Goal: Task Accomplishment & Management: Complete application form

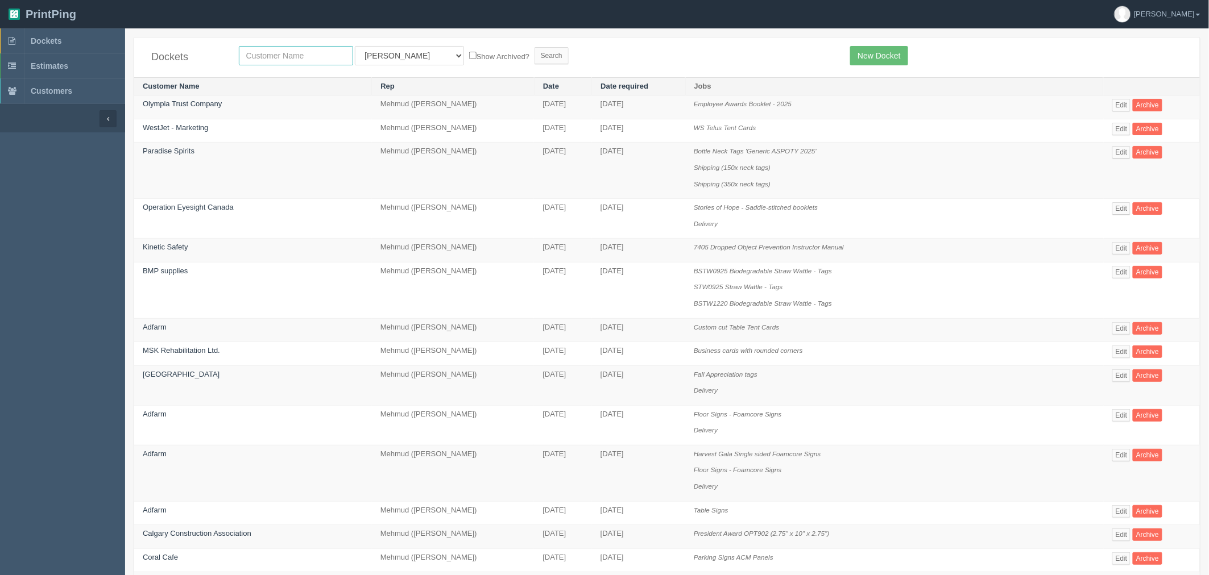
click at [263, 53] on input "text" at bounding box center [296, 55] width 114 height 19
type input "pdc"
click at [534, 47] on input "Search" at bounding box center [551, 55] width 34 height 17
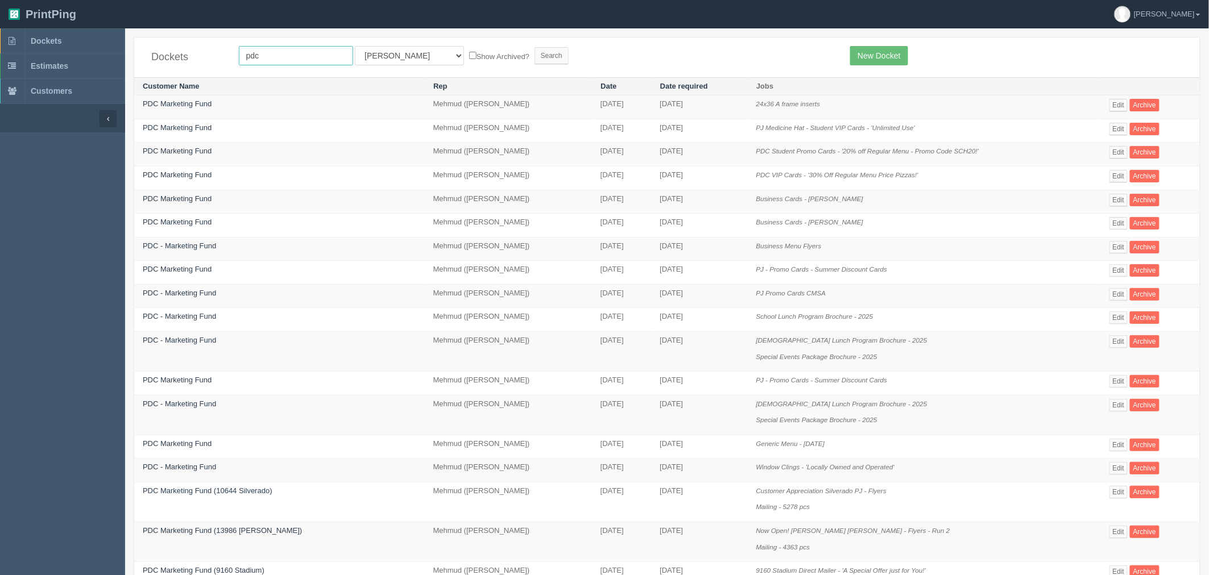
click at [248, 52] on input "pdc" at bounding box center [296, 55] width 114 height 19
drag, startPoint x: 270, startPoint y: 53, endPoint x: 161, endPoint y: 57, distance: 108.7
click at [161, 57] on div "Dockets pdc All Users Ali Ali Test 1 Aly Amy Ankit Arif Brandon Dan France Greg…" at bounding box center [667, 58] width 1066 height 40
type input "papa"
click at [534, 47] on input "Search" at bounding box center [551, 55] width 34 height 17
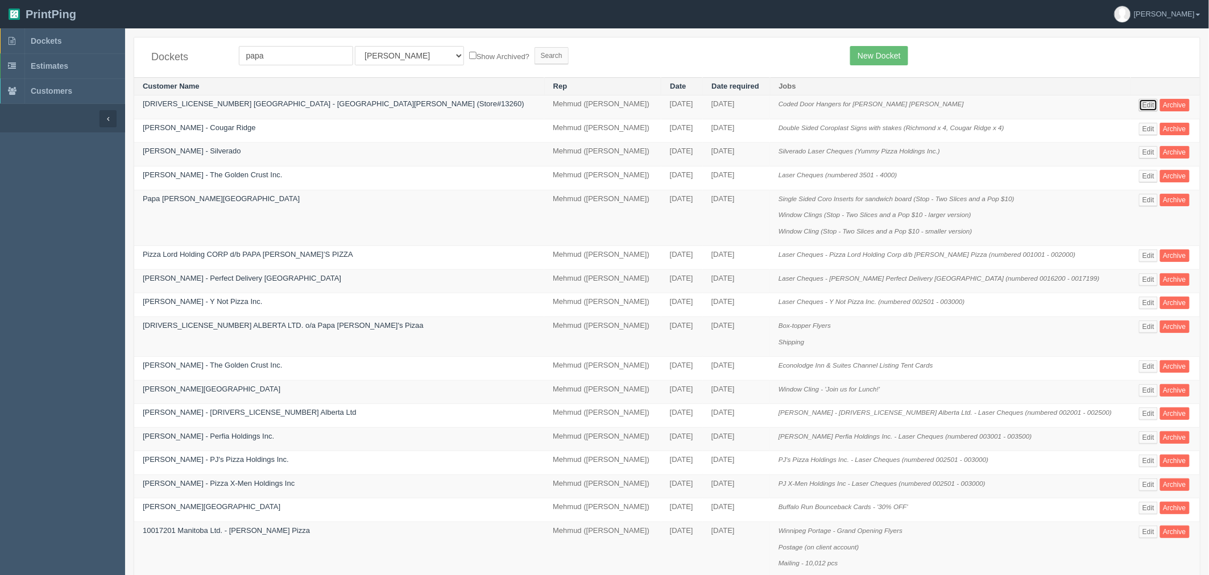
click at [1139, 106] on link "Edit" at bounding box center [1148, 105] width 19 height 13
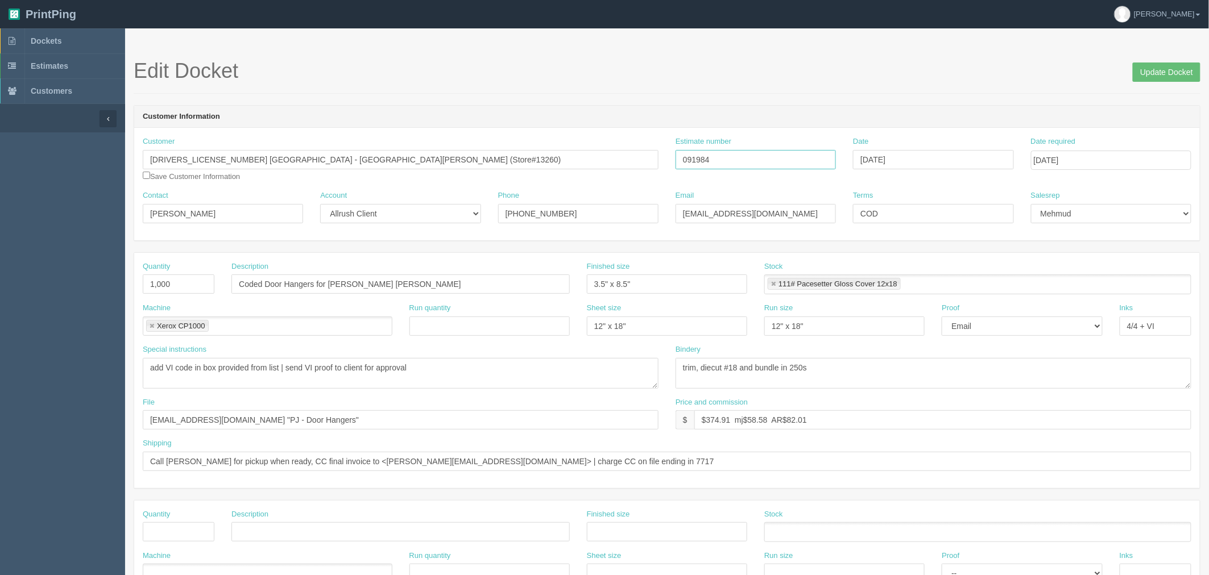
drag, startPoint x: 731, startPoint y: 159, endPoint x: 567, endPoint y: 253, distance: 188.7
click at [559, 150] on div "Customer 2320235 Alberta - Papa Johns Whyte Ave (Store#13260) Save Customer Inf…" at bounding box center [667, 163] width 1066 height 54
drag, startPoint x: 593, startPoint y: 218, endPoint x: 277, endPoint y: 189, distance: 317.5
click at [279, 189] on div "Customer 2320235 Alberta - Papa Johns Whyte Ave (Store#13260) Save Customer Inf…" at bounding box center [667, 184] width 1066 height 113
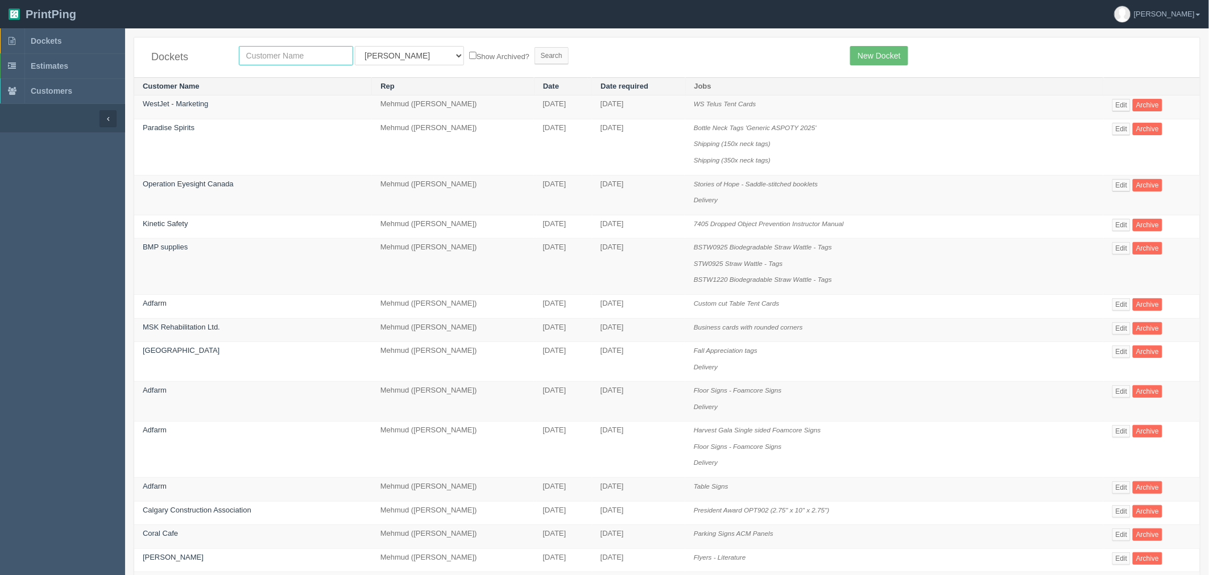
click at [284, 53] on input "text" at bounding box center [296, 55] width 114 height 19
type input "willow"
click at [534, 47] on input "Search" at bounding box center [551, 55] width 34 height 17
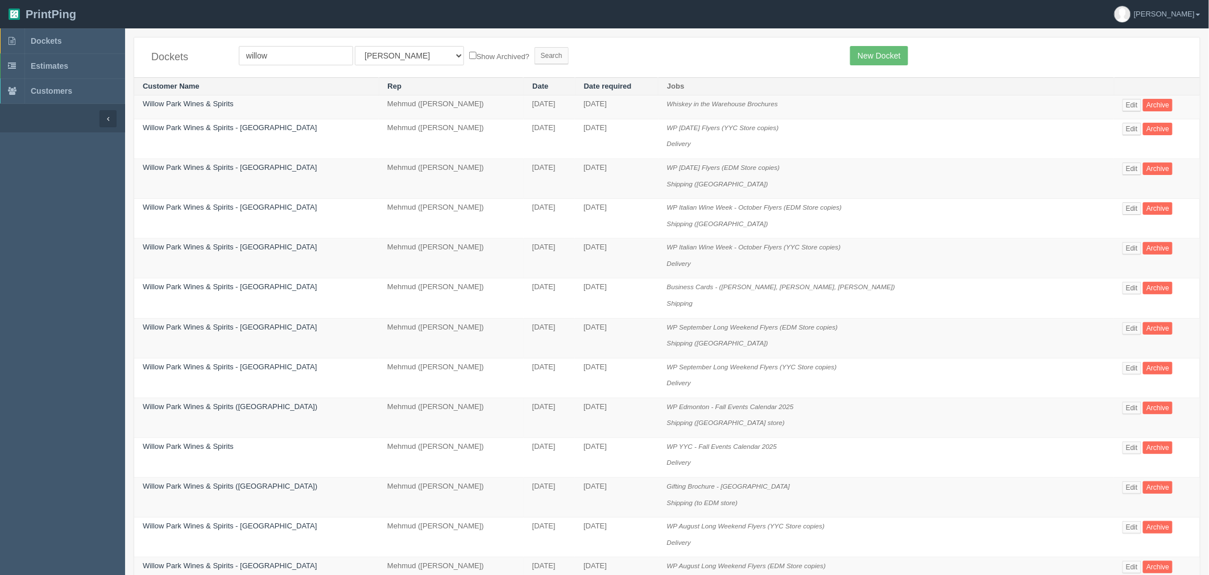
click at [581, 57] on form "willow All Users Ali Ali Test 1 Aly Amy Ankit Arif Brandon Dan France Greg Jim …" at bounding box center [536, 55] width 595 height 19
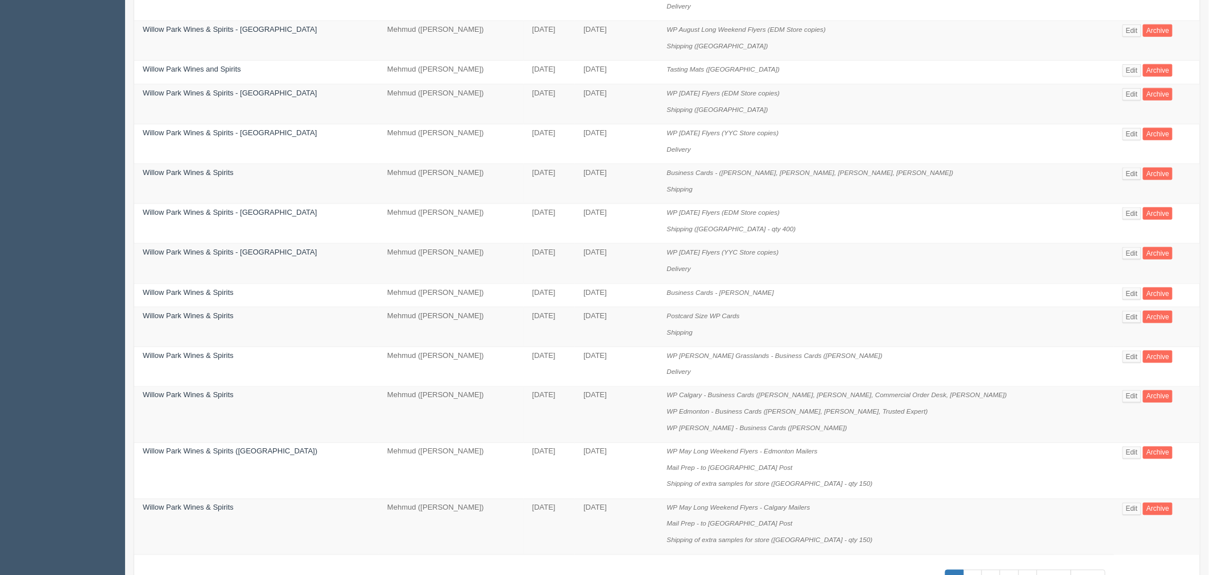
scroll to position [599, 0]
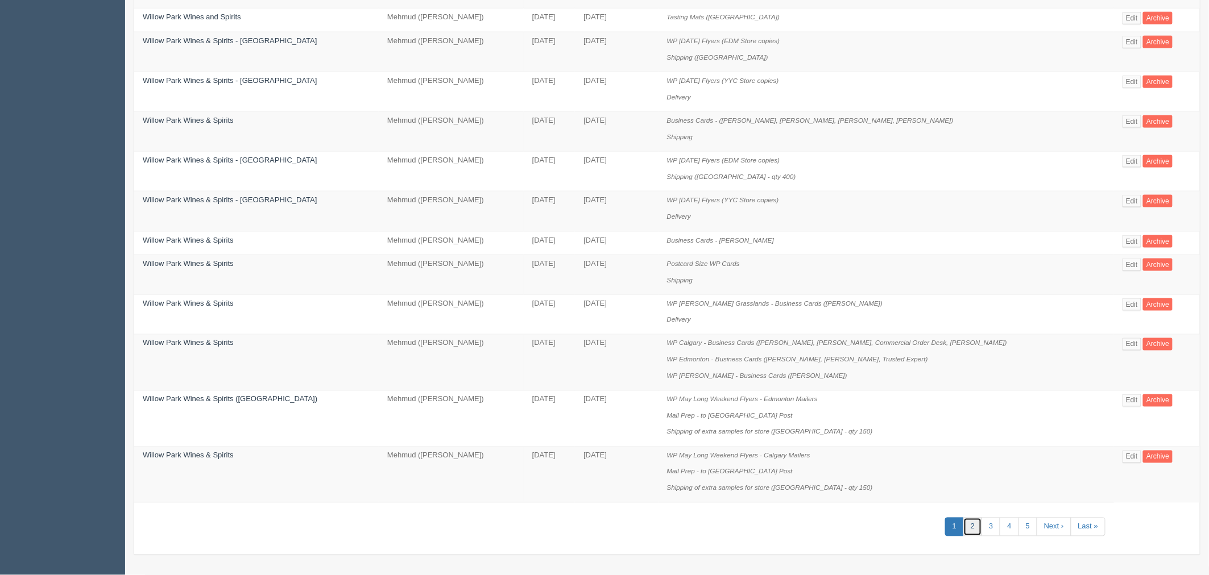
click at [971, 522] on link "2" at bounding box center [972, 527] width 19 height 19
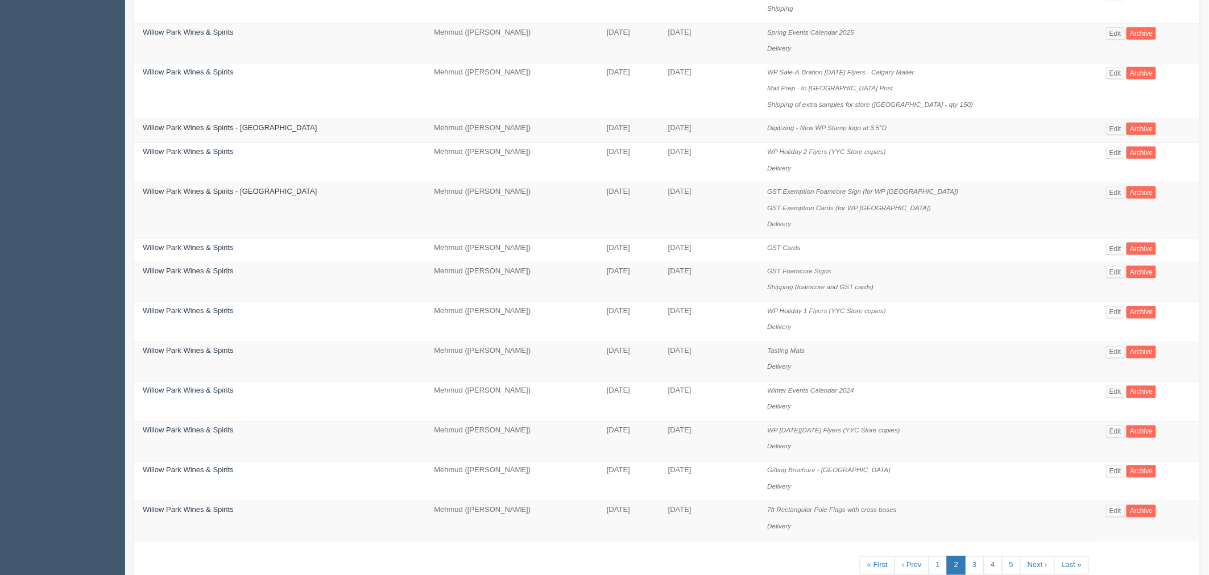
scroll to position [682, 0]
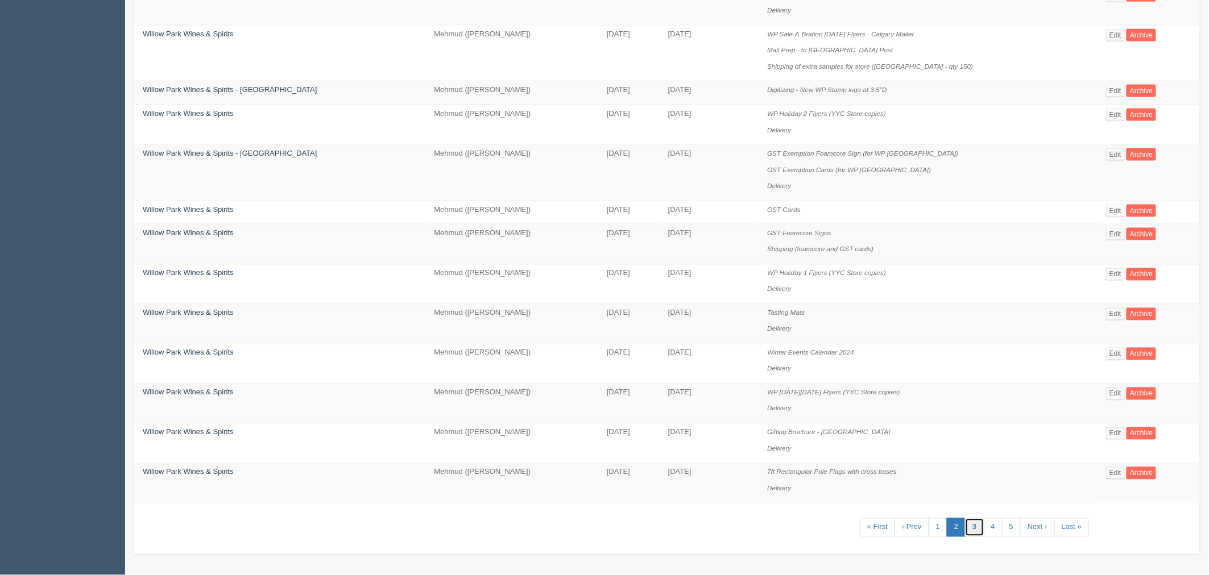
click at [969, 529] on link "3" at bounding box center [974, 528] width 19 height 19
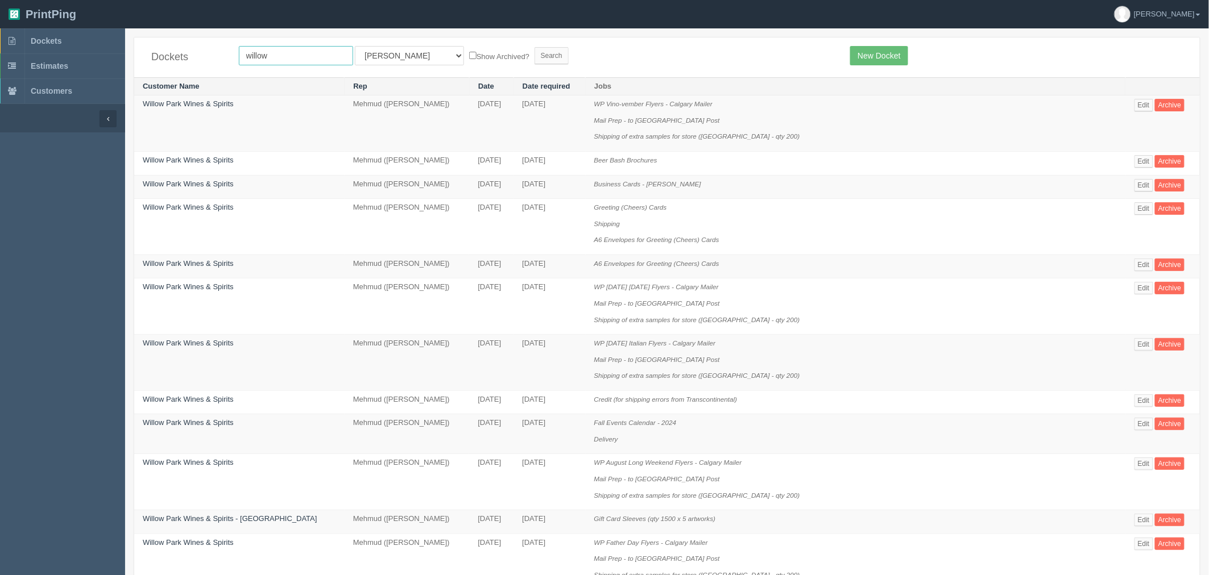
drag, startPoint x: 301, startPoint y: 55, endPoint x: -27, endPoint y: 45, distance: 328.8
type input "coop"
click at [534, 47] on input "Search" at bounding box center [551, 55] width 34 height 17
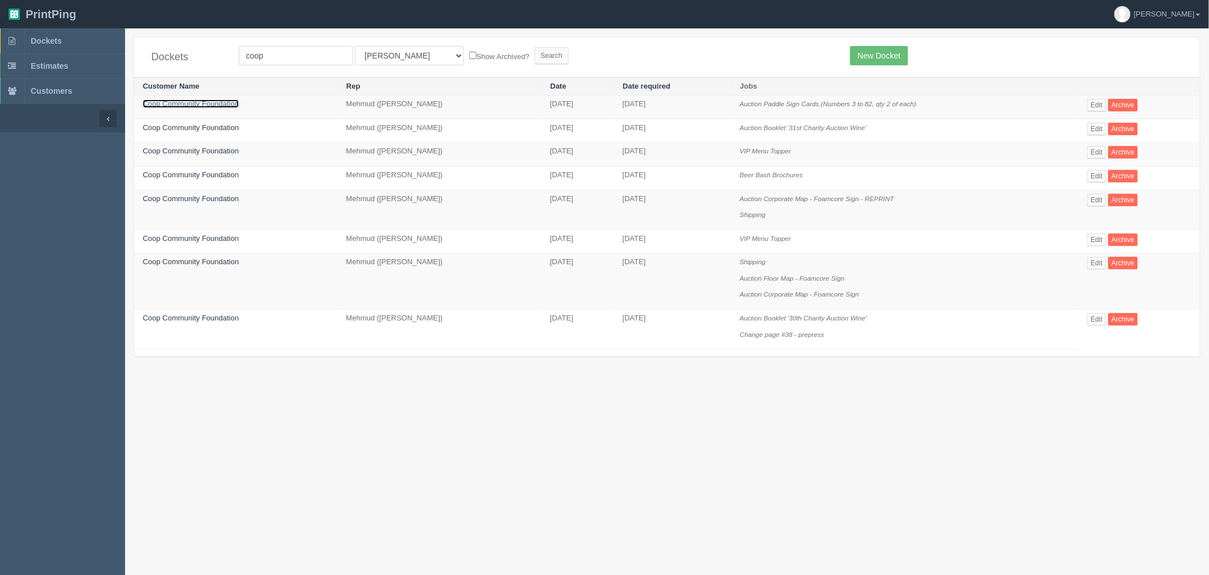
click at [222, 103] on link "Coop Community Foundation" at bounding box center [191, 104] width 96 height 9
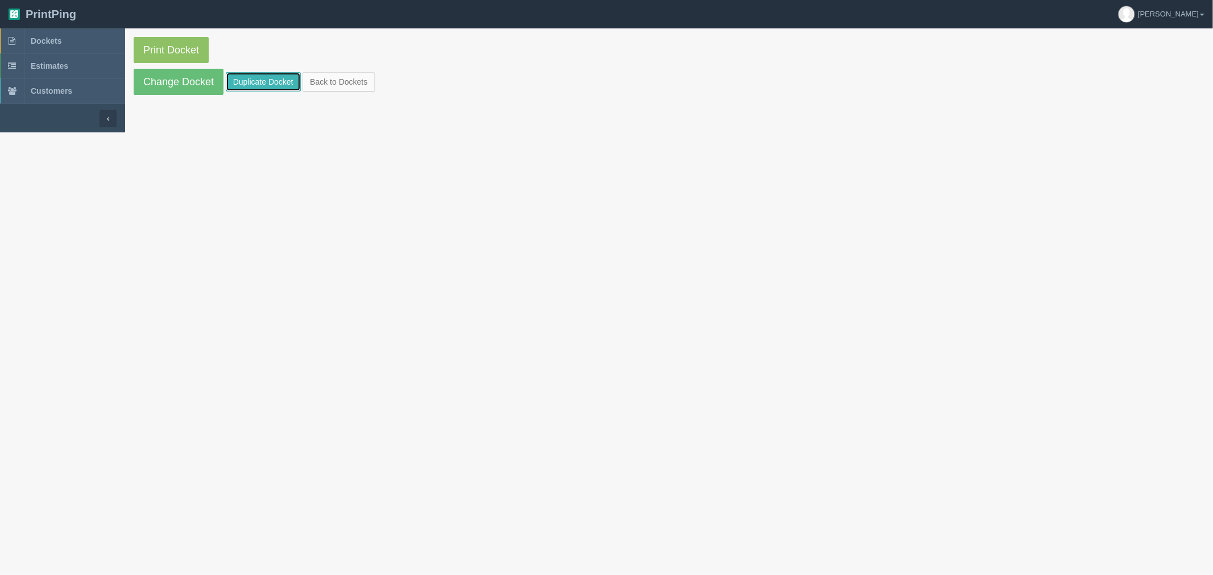
click at [273, 81] on link "Duplicate Docket" at bounding box center [263, 81] width 75 height 19
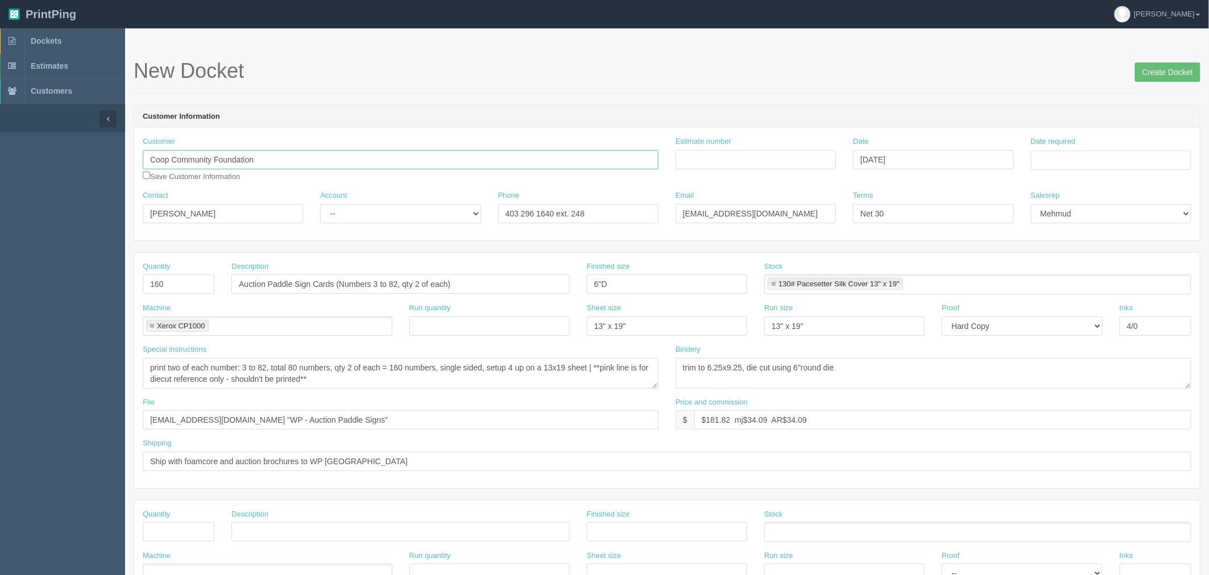
drag, startPoint x: 285, startPoint y: 161, endPoint x: -258, endPoint y: 148, distance: 543.1
click at [0, 148] on html "PrintPing Zack Edit account ( [PERSON_NAME][EMAIL_ADDRESS][DOMAIN_NAME] ) Logou…" at bounding box center [604, 516] width 1209 height 1033
type input "Willow Park Wines and Spirits"
drag, startPoint x: 749, startPoint y: 149, endPoint x: 749, endPoint y: 155, distance: 5.7
click at [749, 149] on div "Estimate number" at bounding box center [755, 152] width 160 height 33
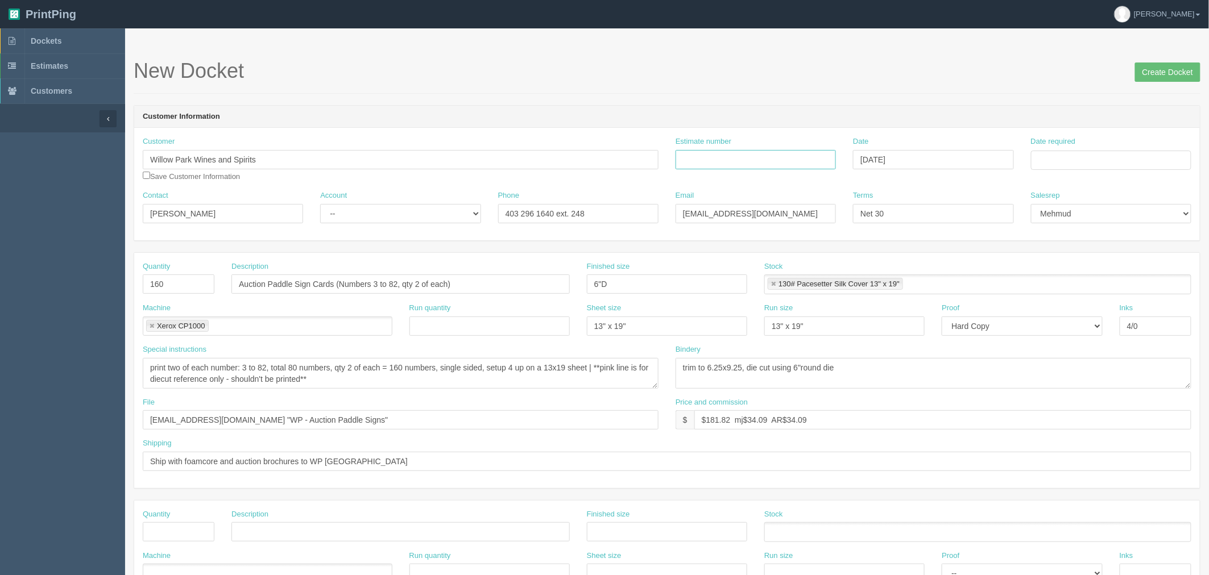
click at [748, 158] on input "Estimate number" at bounding box center [755, 159] width 160 height 19
paste input "092793"
type input "092793"
click at [1067, 163] on input "Date required" at bounding box center [1111, 160] width 160 height 19
click at [1073, 248] on td "14" at bounding box center [1073, 253] width 14 height 16
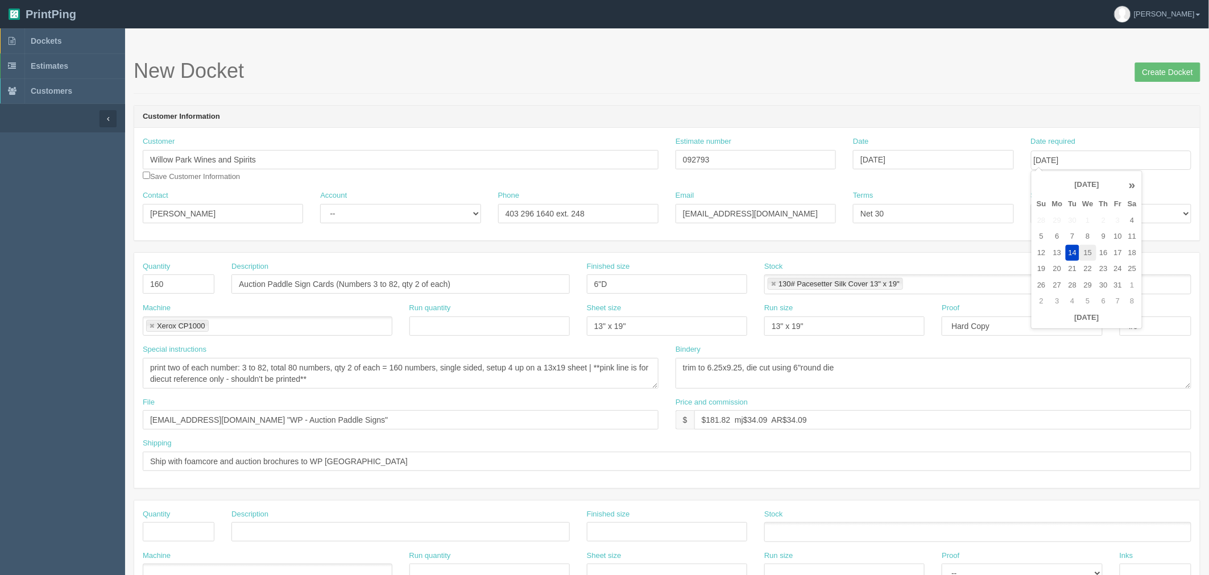
click at [1087, 250] on td "15" at bounding box center [1087, 253] width 16 height 16
type input "October 15, 2025"
click at [388, 214] on select "-- Existing Client Allrush Client Rep Client" at bounding box center [400, 213] width 160 height 19
select select "Rep Client"
click at [320, 204] on select "-- Existing Client Allrush Client Rep Client" at bounding box center [400, 213] width 160 height 19
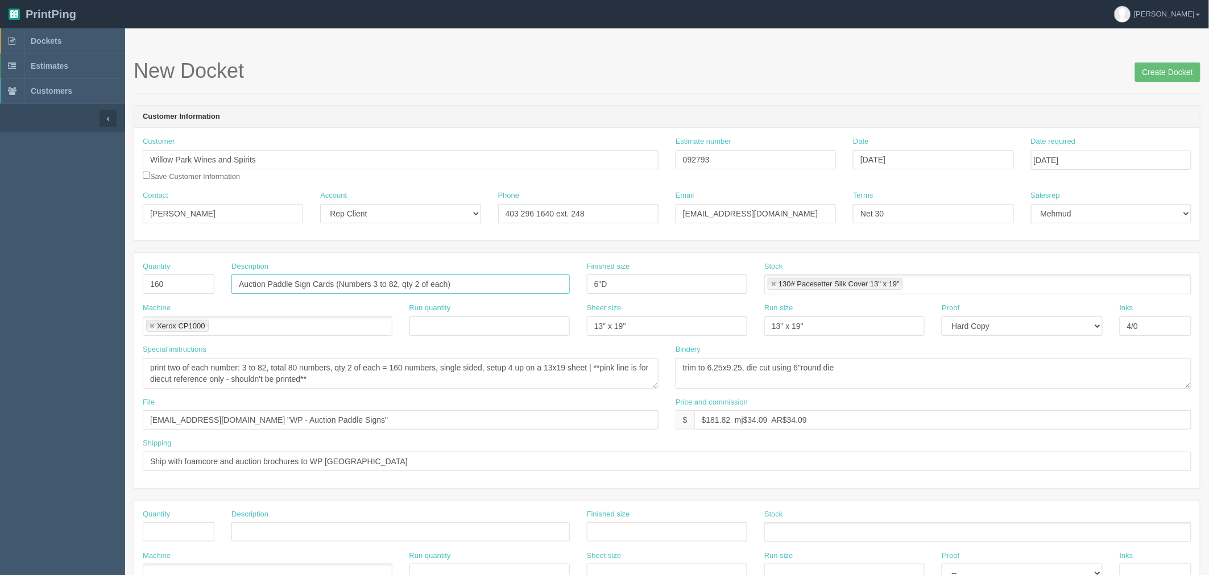
click at [379, 281] on input "Auction Paddle Sign Cards (Numbers 3 to 82, qty 2 of each)" at bounding box center [400, 284] width 338 height 19
type input "Auction Paddle Sign Cards (Numbers 2 to 81, qty 2 of each)"
click at [248, 367] on textarea "print two of each number: 3 to 82, total 80 numbers, qty 2 of each = 160 number…" at bounding box center [401, 373] width 516 height 31
type textarea "print two of each number: 2 to 81, total 80 numbers, qty 2 of each = 160 number…"
drag, startPoint x: 722, startPoint y: 159, endPoint x: 508, endPoint y: 183, distance: 215.6
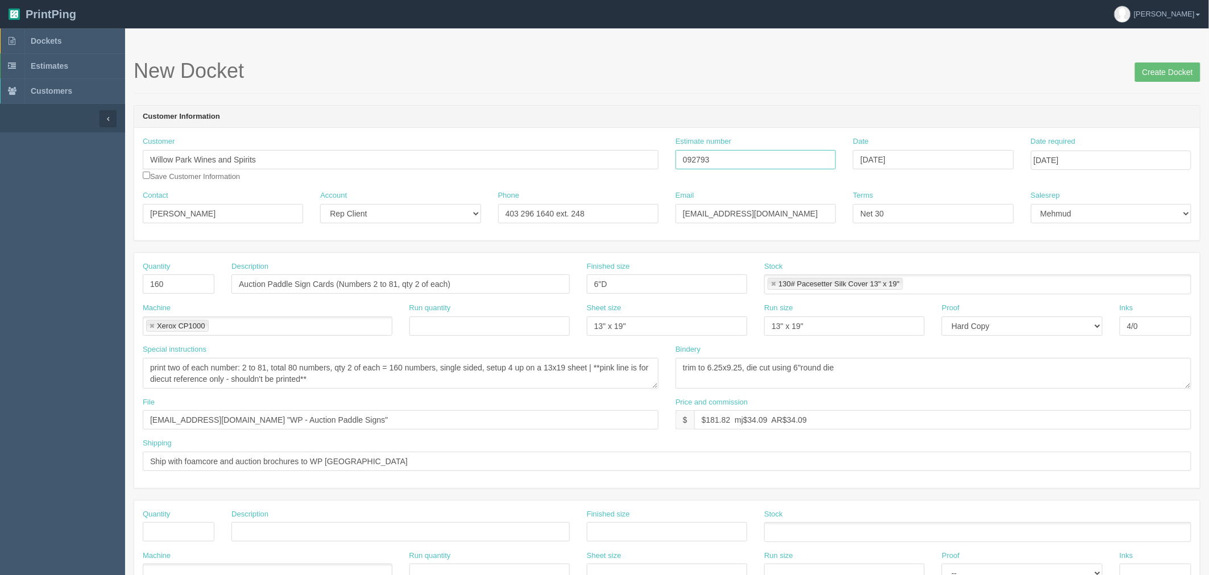
click at [513, 175] on div "Customer Willow Park Wines and Spirits Willow Park Wines and Spirits Save Custo…" at bounding box center [667, 163] width 1066 height 54
click at [459, 379] on textarea "print two of each number: 3 to 82, total 80 numbers, qty 2 of each = 160 number…" at bounding box center [401, 373] width 516 height 31
click at [367, 420] on input "files@allrush.ca "WP - Auction Paddle Signs"" at bounding box center [401, 420] width 516 height 19
click at [399, 459] on input "Ship with foamcore and auction brochures to WP Calgary" at bounding box center [667, 461] width 1048 height 19
drag, startPoint x: 1173, startPoint y: 71, endPoint x: 1162, endPoint y: 68, distance: 11.2
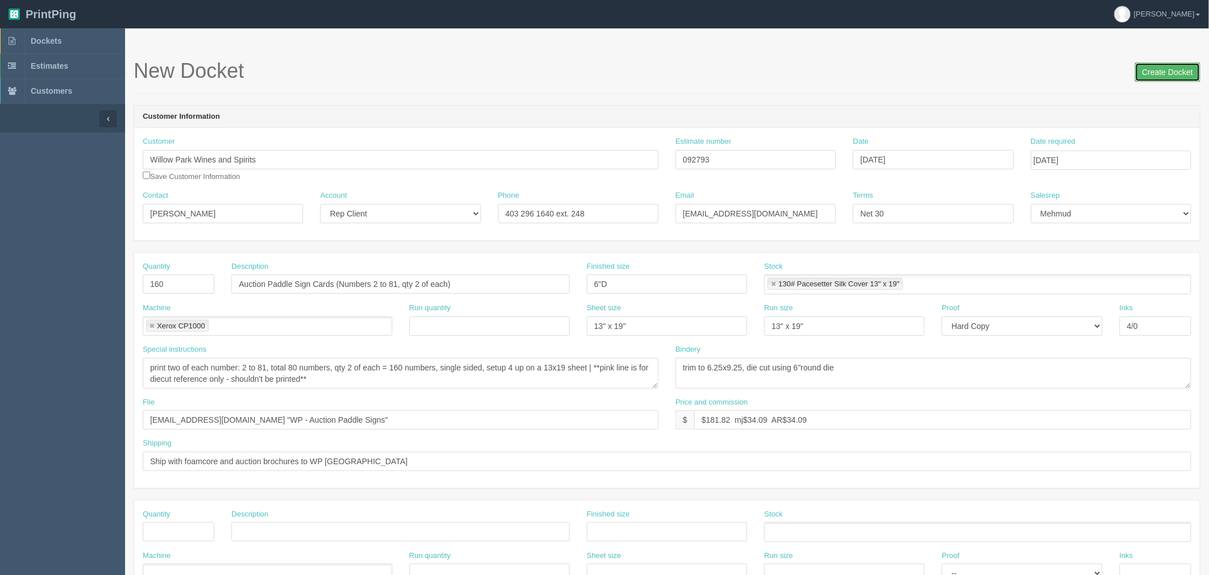
click at [1173, 71] on input "Create Docket" at bounding box center [1167, 72] width 65 height 19
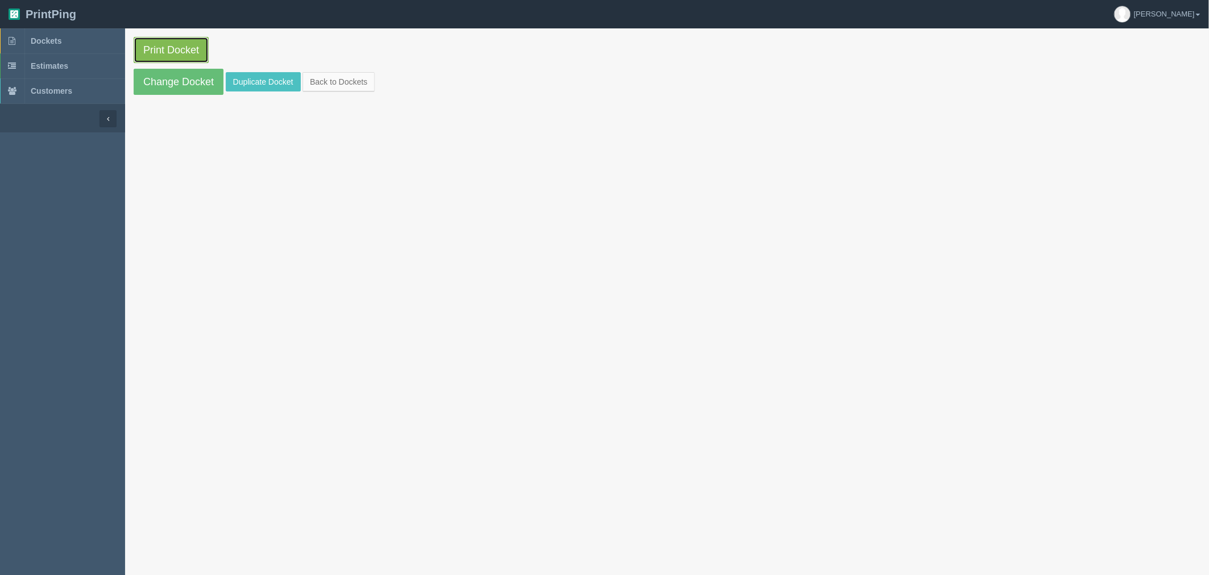
click at [171, 46] on link "Print Docket" at bounding box center [171, 50] width 75 height 26
click at [82, 38] on link "Dockets" at bounding box center [62, 40] width 125 height 25
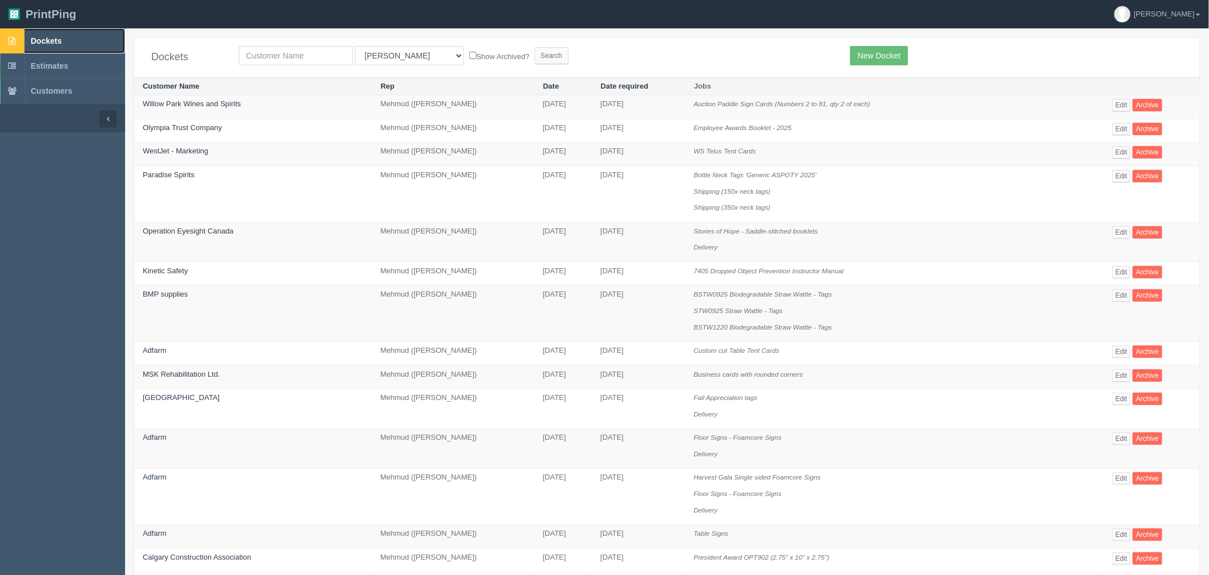
drag, startPoint x: 69, startPoint y: 33, endPoint x: 78, endPoint y: 45, distance: 15.5
click at [69, 33] on link "Dockets" at bounding box center [62, 40] width 125 height 25
click at [878, 55] on link "New Docket" at bounding box center [878, 55] width 57 height 19
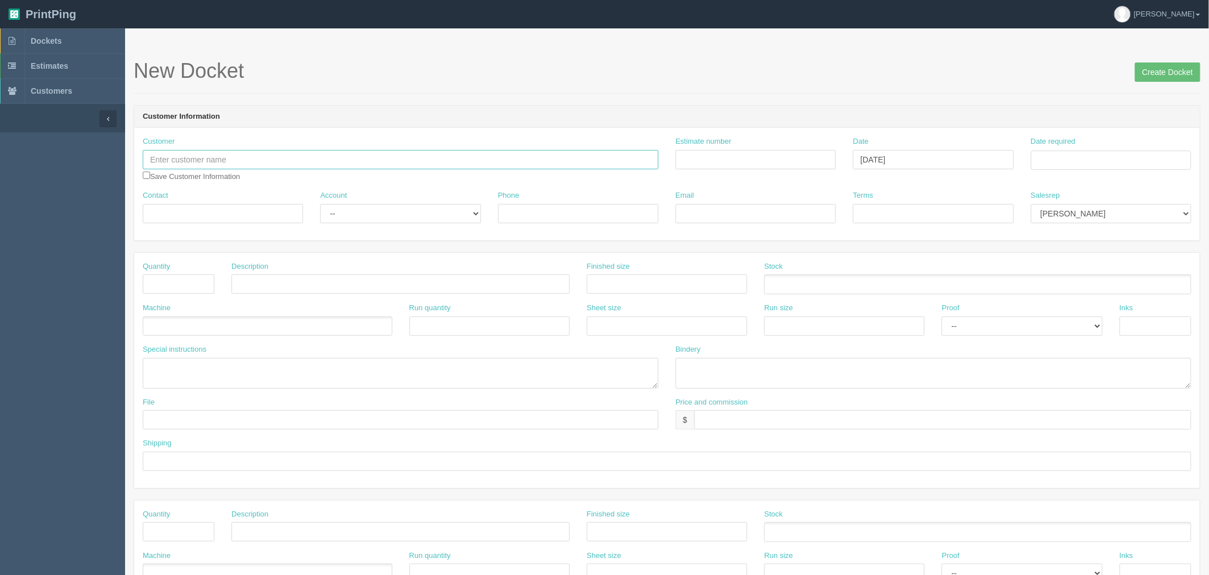
click at [444, 161] on input "text" at bounding box center [401, 159] width 516 height 19
type input "Active Start Childcare"
click at [780, 156] on input "Estimate number" at bounding box center [755, 159] width 160 height 19
paste input "092823"
type input "092823"
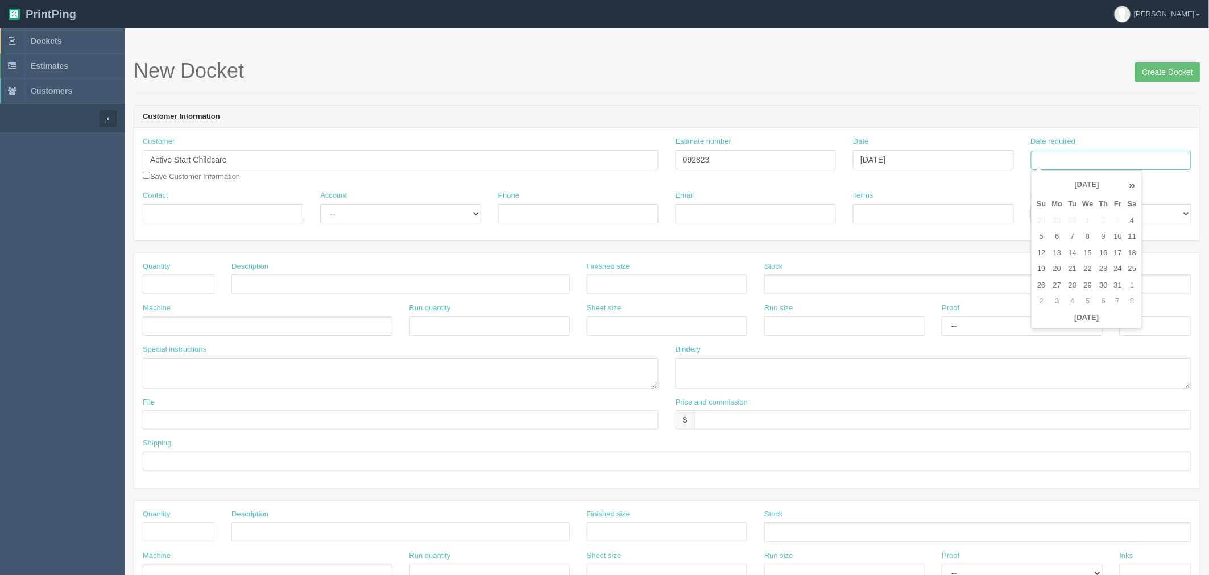
drag, startPoint x: 1082, startPoint y: 160, endPoint x: 1077, endPoint y: 192, distance: 32.8
click at [1082, 160] on input "Date required" at bounding box center [1111, 160] width 160 height 19
click at [1069, 247] on td "14" at bounding box center [1073, 253] width 14 height 16
type input "[DATE]"
click at [1052, 123] on header "Customer Information" at bounding box center [667, 117] width 1066 height 23
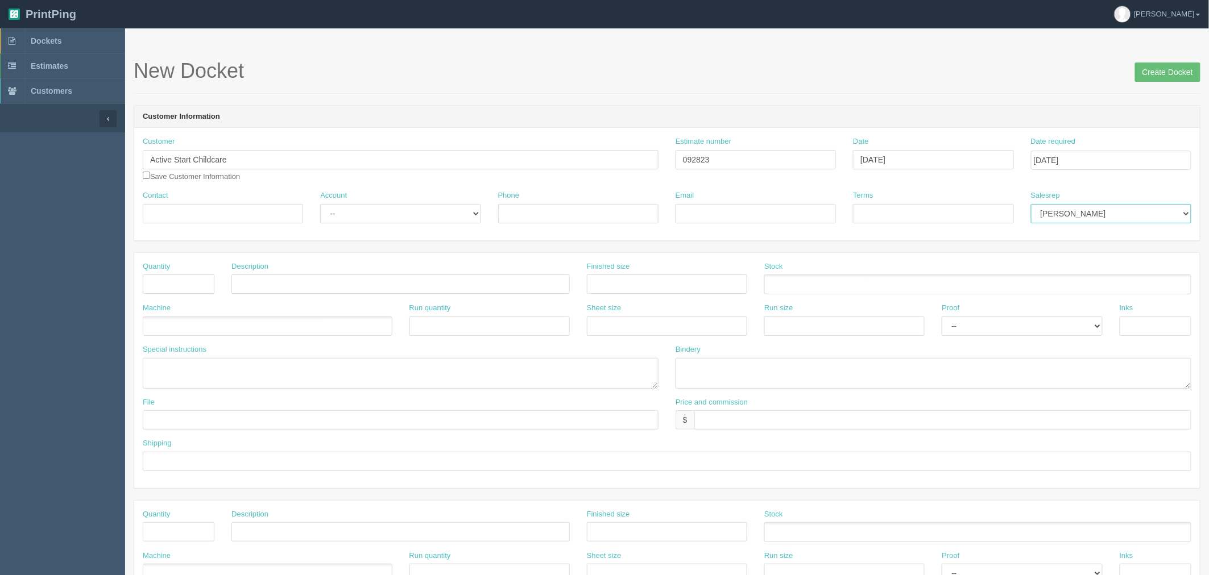
click at [1083, 215] on select "Mark Mikayla Aly Stacy Rebecca Matthew Viki Phil Greg Jim Sam Brandon Zach Stev…" at bounding box center [1111, 213] width 160 height 19
select select "8"
click at [1031, 204] on select "Mark Mikayla Aly Stacy Rebecca Matthew Viki Phil Greg Jim Sam Brandon Zach Stev…" at bounding box center [1111, 213] width 160 height 19
drag, startPoint x: 251, startPoint y: 217, endPoint x: 250, endPoint y: 211, distance: 5.8
click at [251, 214] on input "Contact" at bounding box center [223, 213] width 160 height 19
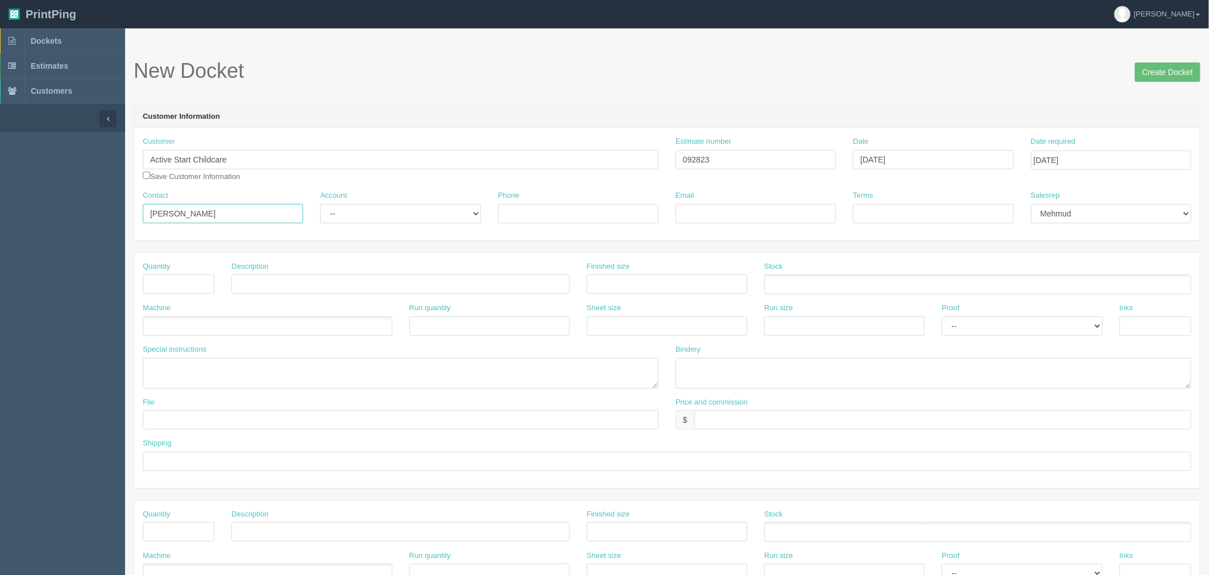
type input "[PERSON_NAME]"
select select "Allrush Client"
click at [320, 204] on select "-- Existing Client Allrush Client Rep Client" at bounding box center [400, 213] width 160 height 19
click at [566, 214] on input "Phone" at bounding box center [578, 213] width 160 height 19
type input "[PHONE_NUMBER]"
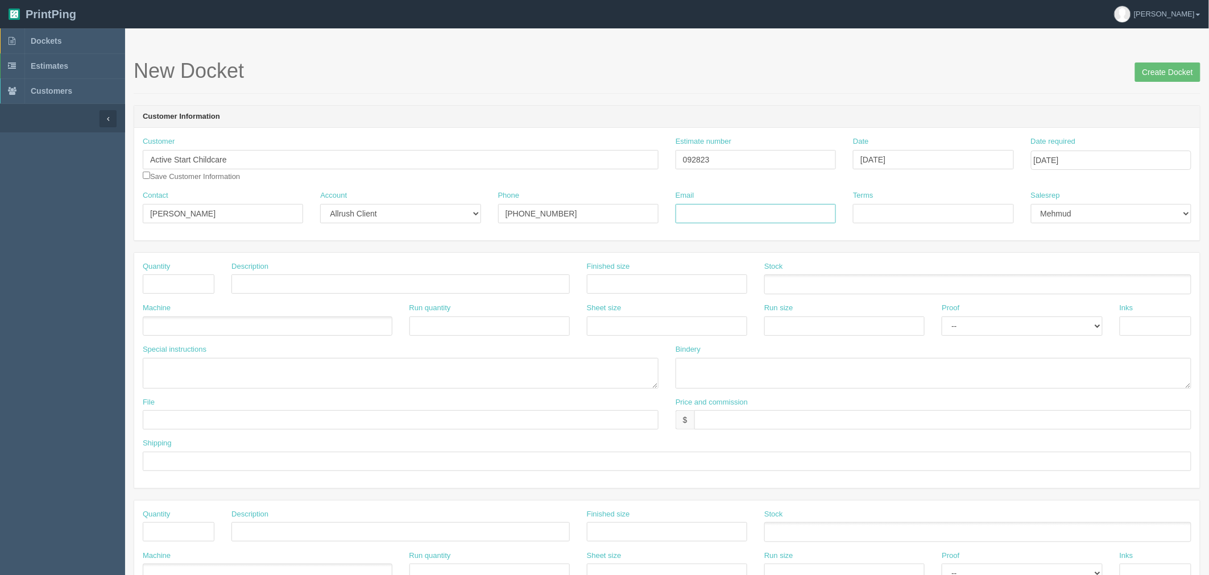
drag, startPoint x: 732, startPoint y: 214, endPoint x: 853, endPoint y: 216, distance: 121.7
click at [732, 213] on input "Email" at bounding box center [755, 213] width 160 height 19
paste input "'jbancroft@activestartchildcare.ca'"
type input "'jbancroft@activestartchildcare.ca'"
click at [884, 212] on input "Terms" at bounding box center [933, 213] width 160 height 19
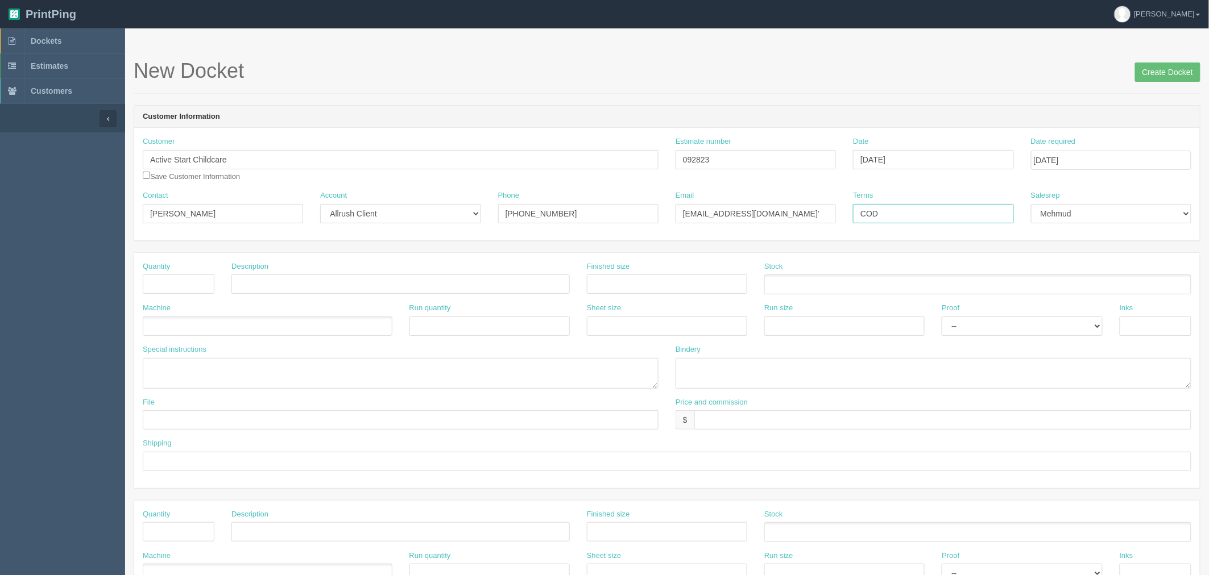
type input "COD"
drag, startPoint x: 177, startPoint y: 283, endPoint x: 173, endPoint y: 268, distance: 15.5
click at [176, 275] on input "text" at bounding box center [179, 284] width 72 height 19
type input "10,000"
type input "F"
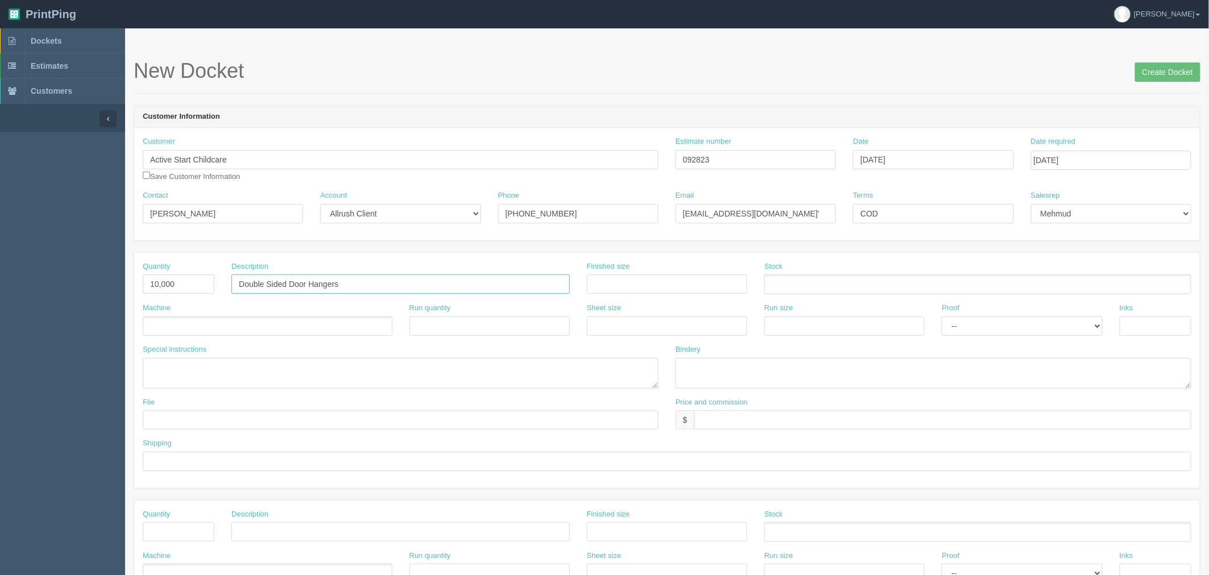
type input "Double Sided Door Hangers"
type input "3.5" x 8.5""
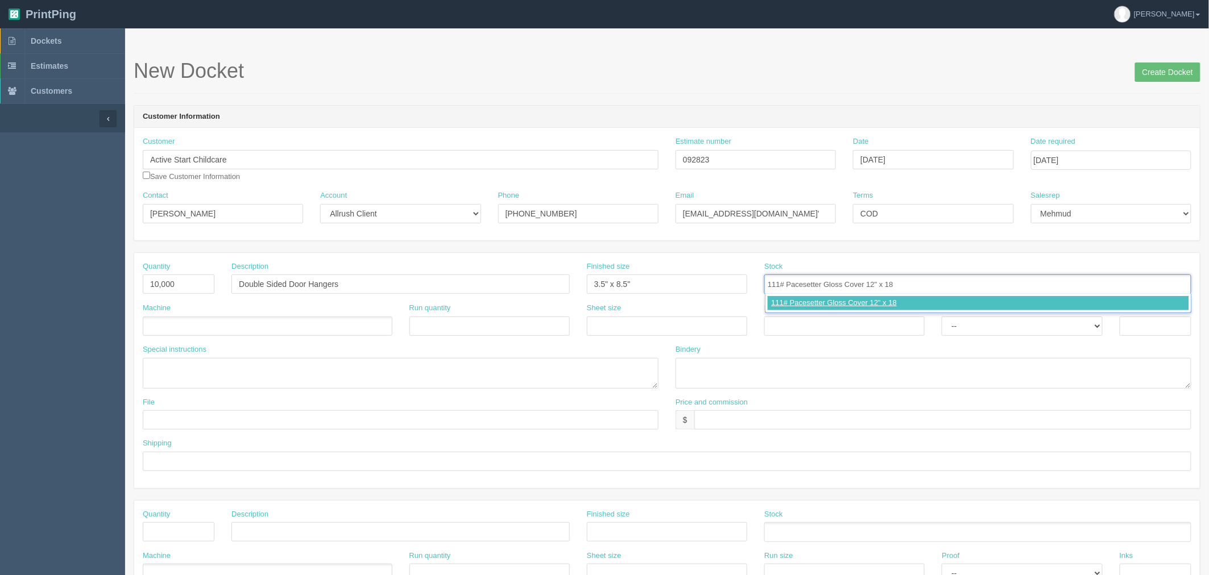
type input "111# Pacesetter Gloss Cover 12" x 18""
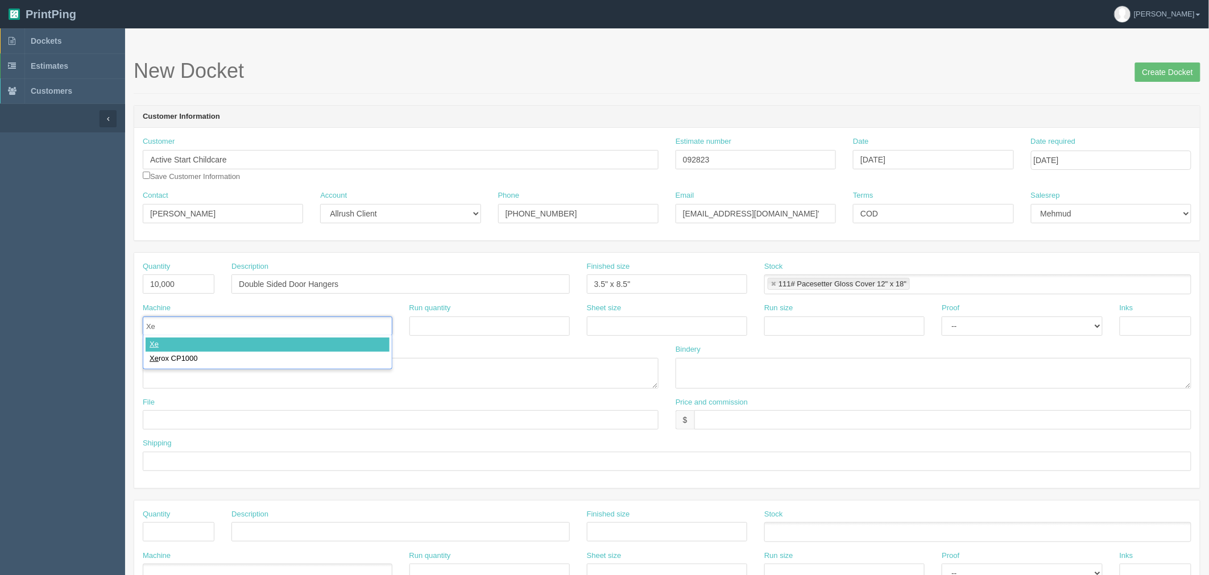
type input "Xer"
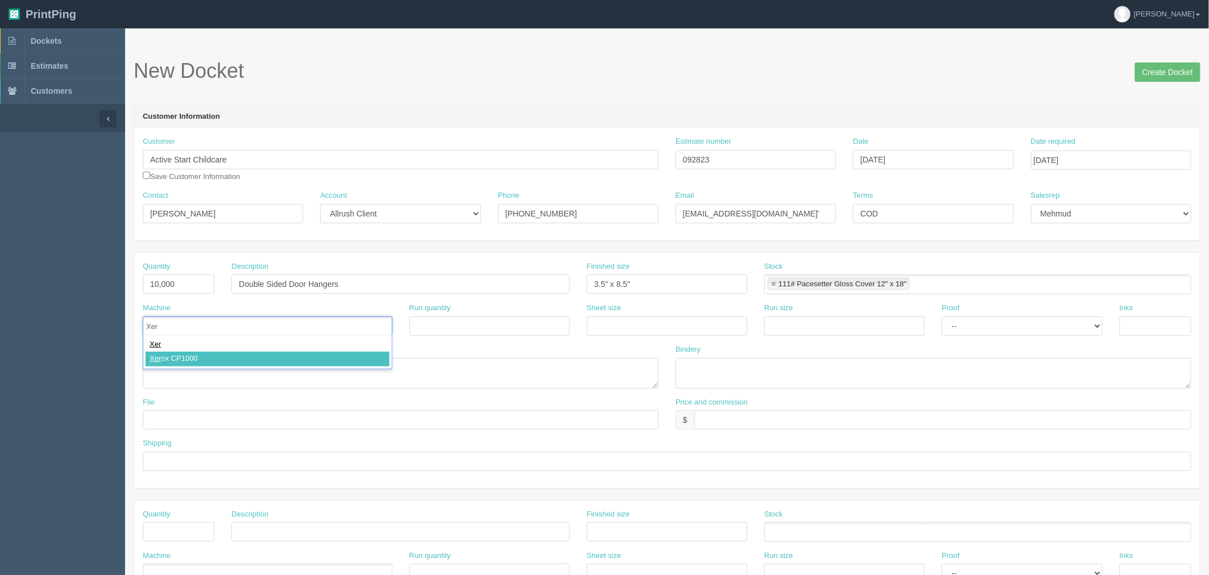
type input "Xerox CP1000"
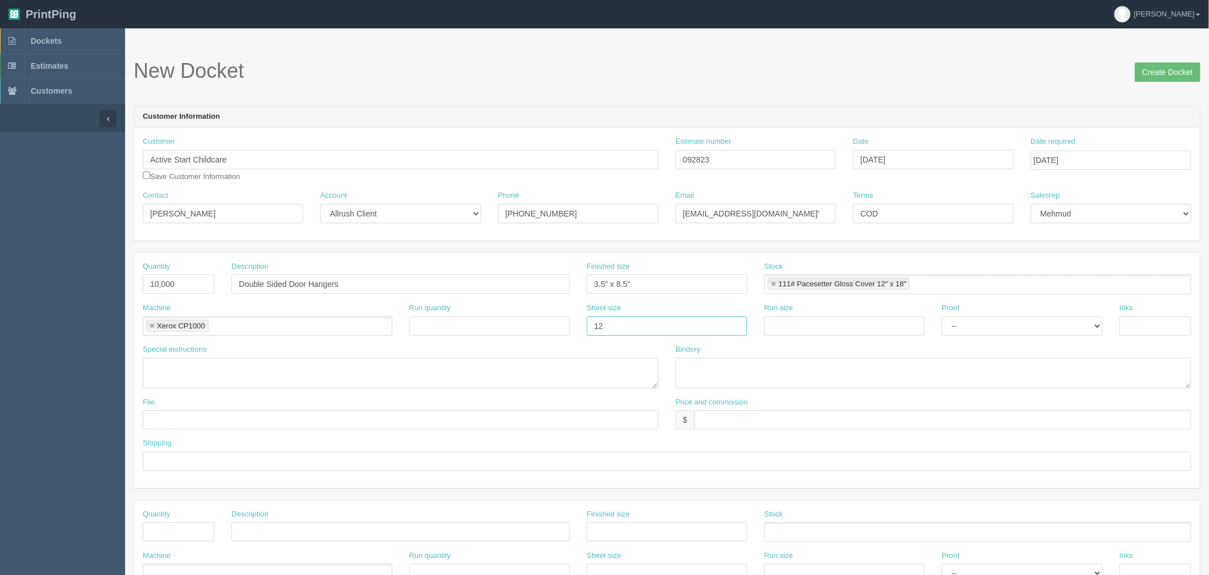
type input "12" x 18""
paste input "12" x 18""
type input "12" x 18""
select select "Hard Copy"
click at [942, 317] on select "-- Email Hard Copy" at bounding box center [1022, 326] width 160 height 19
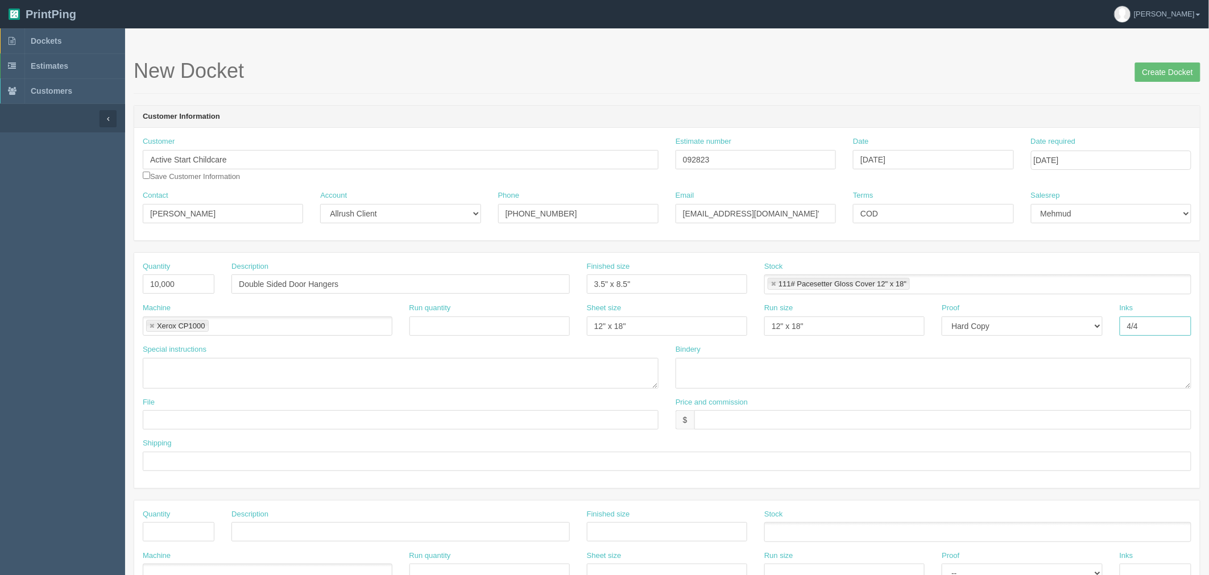
type input "4/4"
type textarea "double sided"
drag, startPoint x: 729, startPoint y: 152, endPoint x: 498, endPoint y: 159, distance: 231.5
click at [498, 159] on div "Customer Active Start Childcare Active Sta ffing and Consulting Group Inc Save …" at bounding box center [667, 163] width 1066 height 54
click at [780, 370] on textarea "trim, diecut, bundle in" at bounding box center [933, 373] width 516 height 31
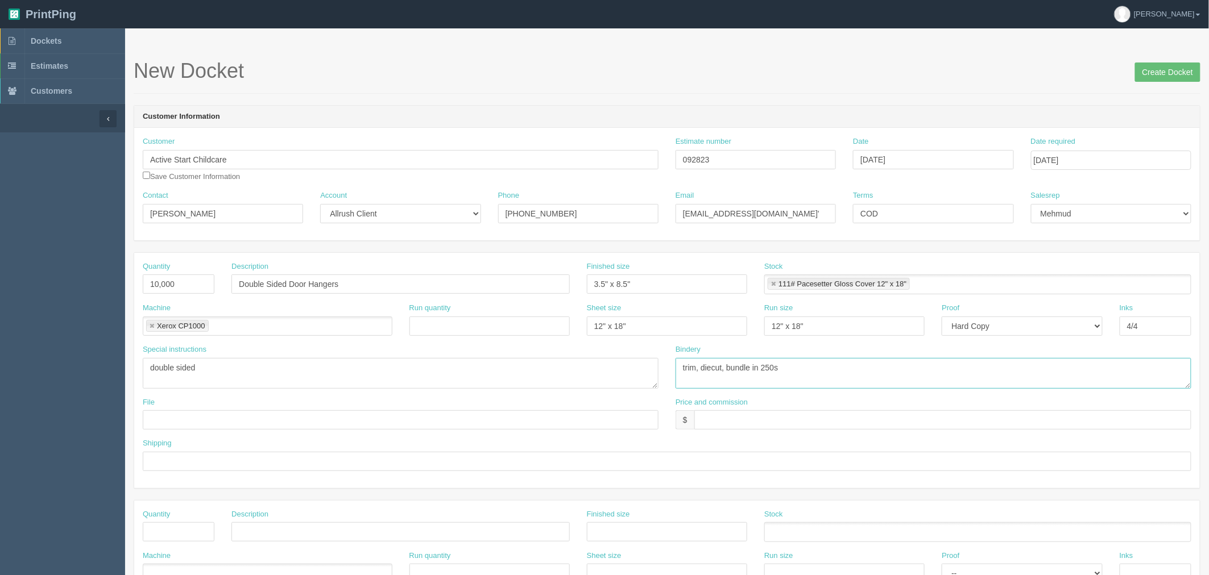
type textarea "trim, diecut, bundle in 250s"
click at [731, 421] on input "text" at bounding box center [942, 420] width 497 height 19
click at [807, 419] on input "$1,483.54 mj$ AR$" at bounding box center [942, 420] width 497 height 19
click at [756, 421] on input "$1,483.54 mj$ AR$296.71" at bounding box center [942, 420] width 497 height 19
type input "$1,483.54 mj$197.81 AR$296.71"
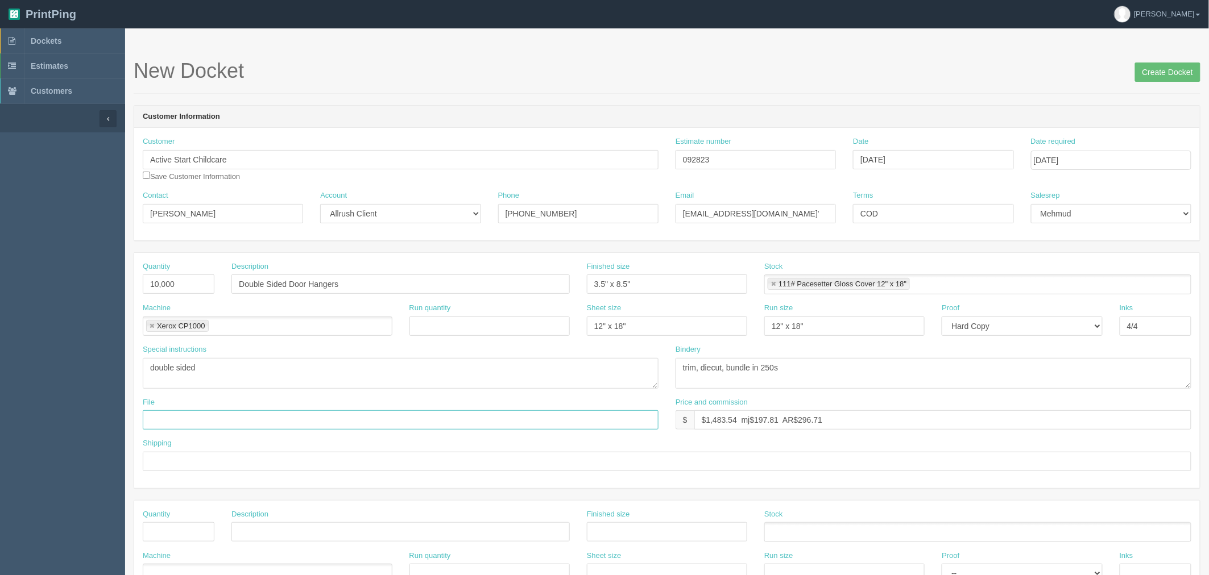
click at [206, 413] on input "text" at bounding box center [401, 420] width 516 height 19
drag, startPoint x: 181, startPoint y: 158, endPoint x: -24, endPoint y: 158, distance: 205.3
click at [0, 158] on html "PrintPing Zack Edit account ( zack@allrush.ca ) Logout Dockets Estimates" at bounding box center [604, 516] width 1209 height 1033
drag, startPoint x: 266, startPoint y: 422, endPoint x: 362, endPoint y: 432, distance: 96.1
click at [265, 422] on input "files@allrush.ca "" at bounding box center [401, 420] width 516 height 19
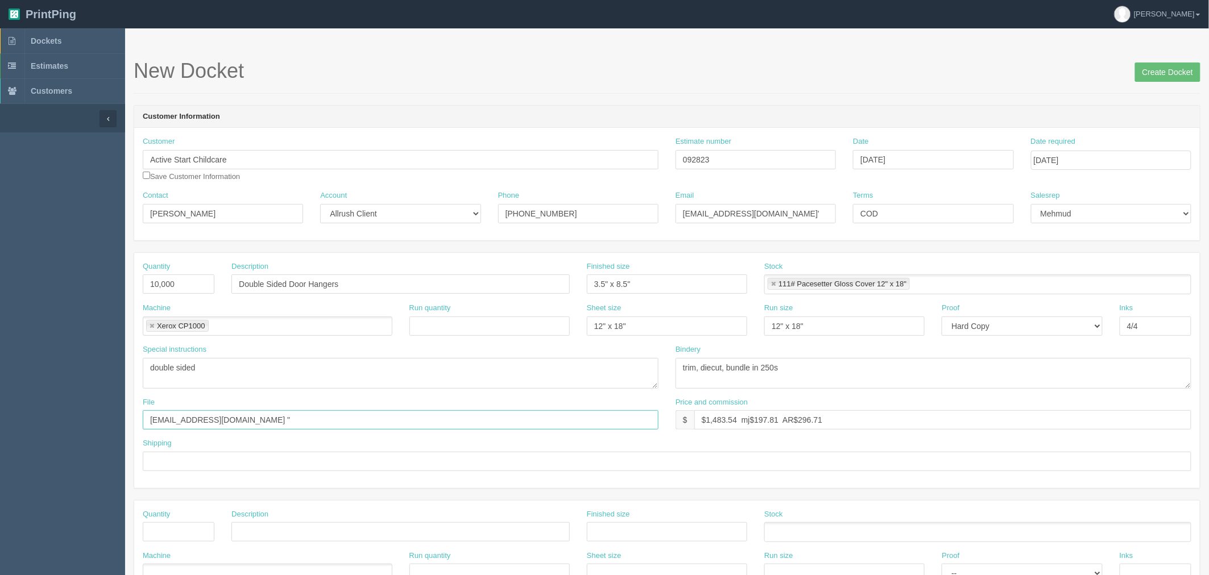
paste input "Active Start Childcare"
type input "files@allrush.ca "Active Start Childcare - Door Hangers""
type input "Call for pickup by TUESDAY EOD ***FIRM***"
drag, startPoint x: 572, startPoint y: 211, endPoint x: 219, endPoint y: 172, distance: 355.3
click at [219, 172] on div "Customer Active Start Childcare Active Sta ffing and Consulting Group Inc Save …" at bounding box center [667, 184] width 1066 height 113
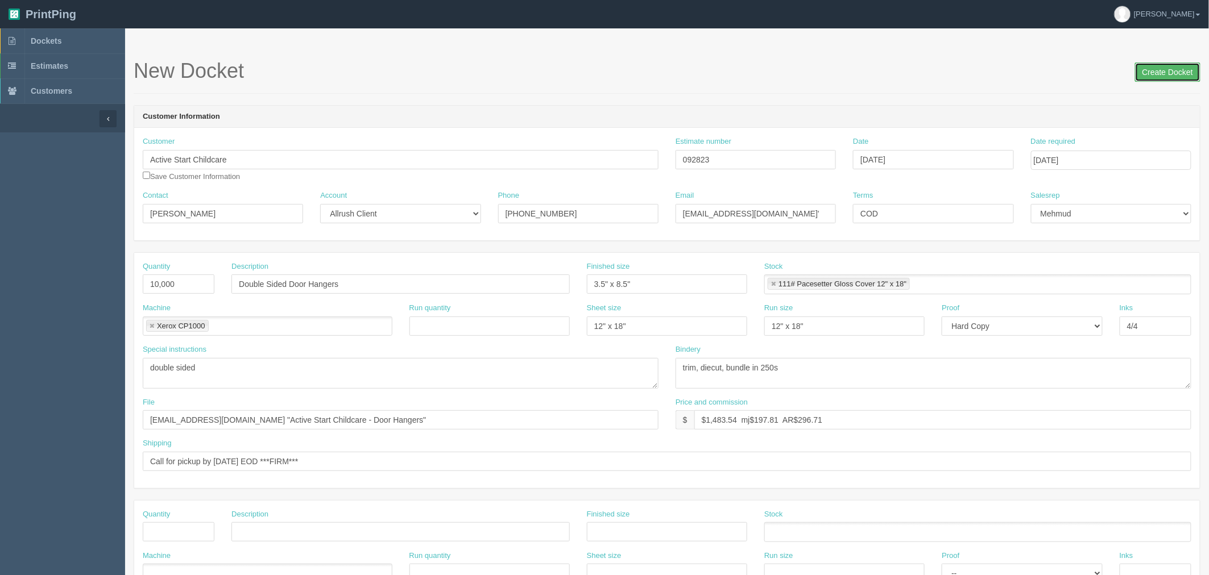
click at [1156, 72] on input "Create Docket" at bounding box center [1167, 72] width 65 height 19
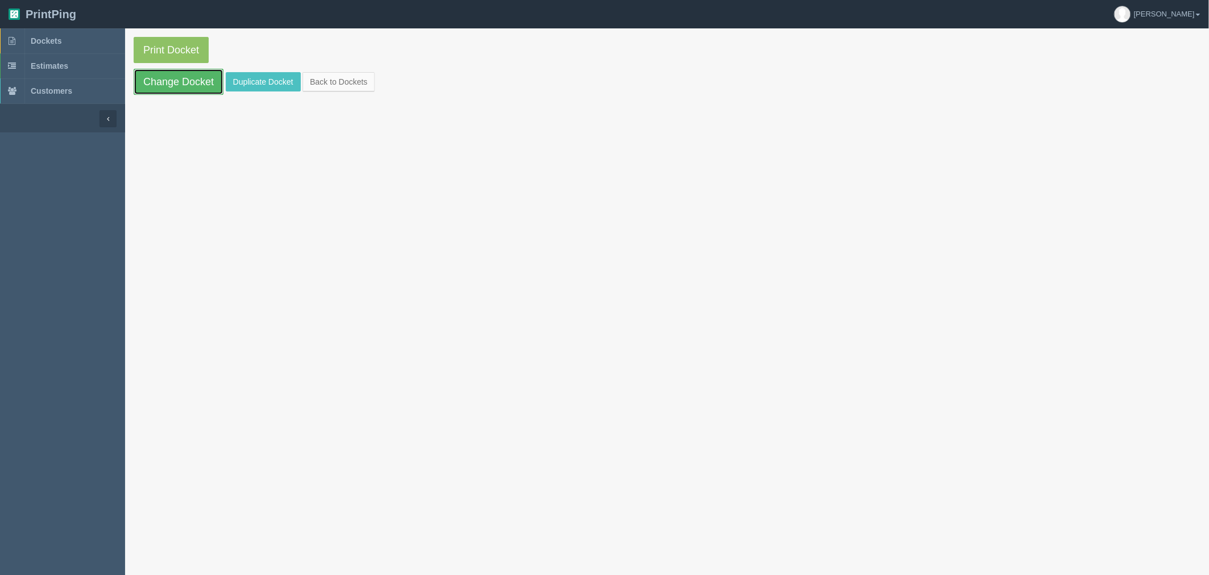
click at [171, 84] on link "Change Docket" at bounding box center [179, 82] width 90 height 26
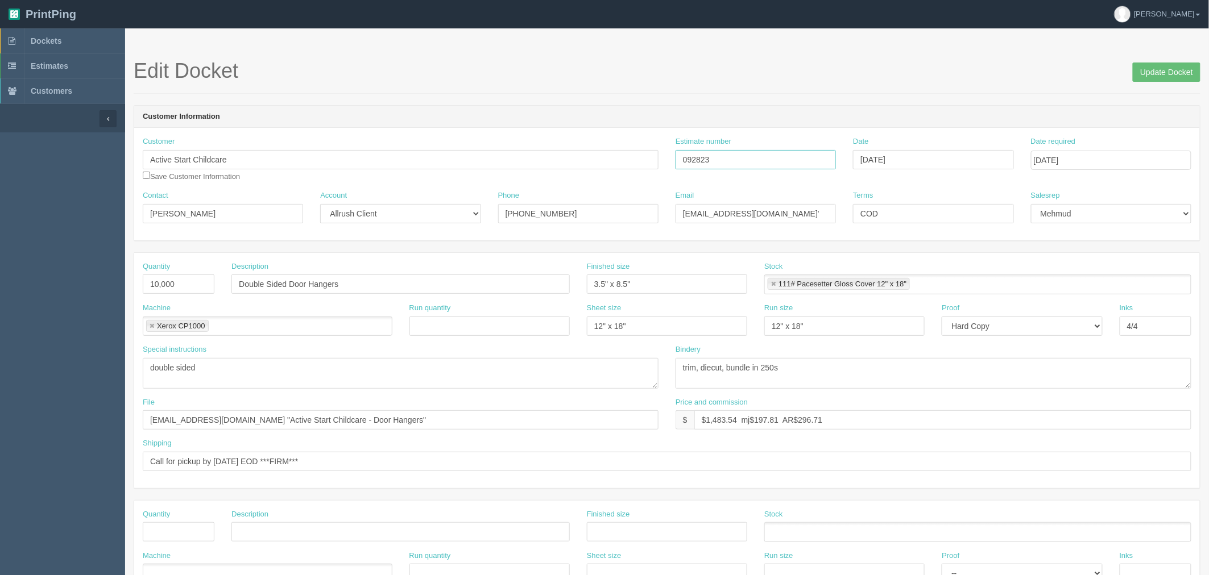
drag, startPoint x: 584, startPoint y: 156, endPoint x: 573, endPoint y: 160, distance: 12.0
click at [575, 158] on div "Customer Active Start Childcare Save Customer Information Estimate number 09282…" at bounding box center [667, 163] width 1066 height 54
click at [524, 94] on form "Edit Docket Update Docket Customer Information Customer Active Start Childcare …" at bounding box center [667, 538] width 1067 height 956
click at [944, 158] on input "[DATE]" at bounding box center [933, 159] width 160 height 19
click at [937, 236] on td "10" at bounding box center [940, 236] width 14 height 16
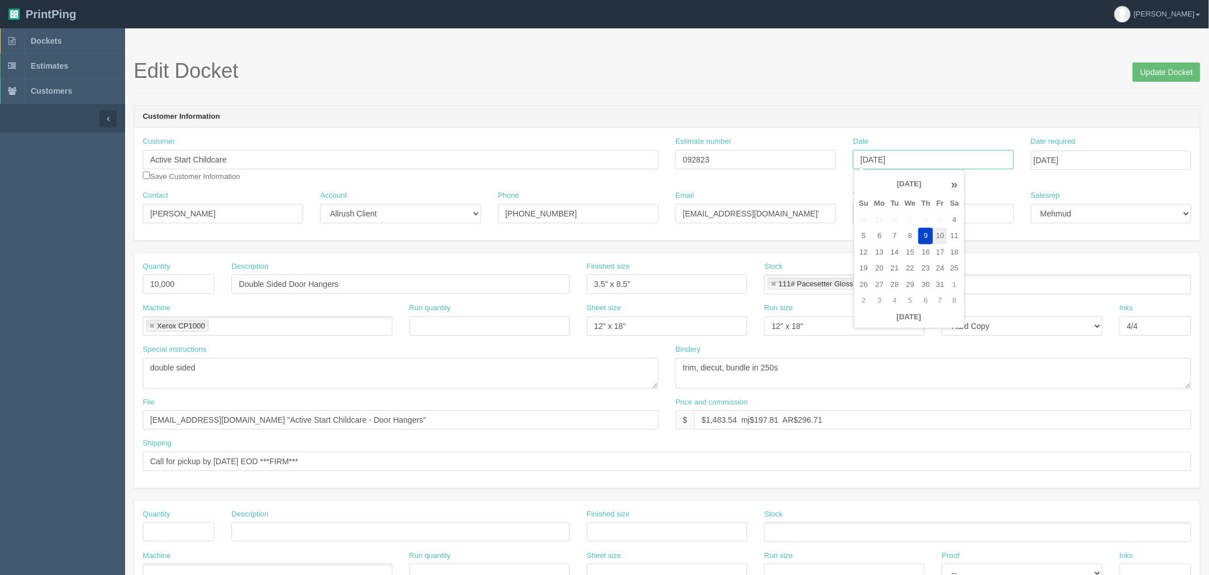
type input "[DATE]"
click at [917, 82] on div "Edit Docket Update Docket" at bounding box center [667, 77] width 1067 height 34
click at [1084, 161] on input "[DATE]" at bounding box center [1111, 160] width 160 height 19
click at [885, 100] on form "Edit Docket Update Docket Customer Information Customer Active Start Childcare …" at bounding box center [667, 538] width 1067 height 956
click at [355, 467] on input "Call for pickup by TUESDAY EOD ***FIRM***" at bounding box center [667, 461] width 1048 height 19
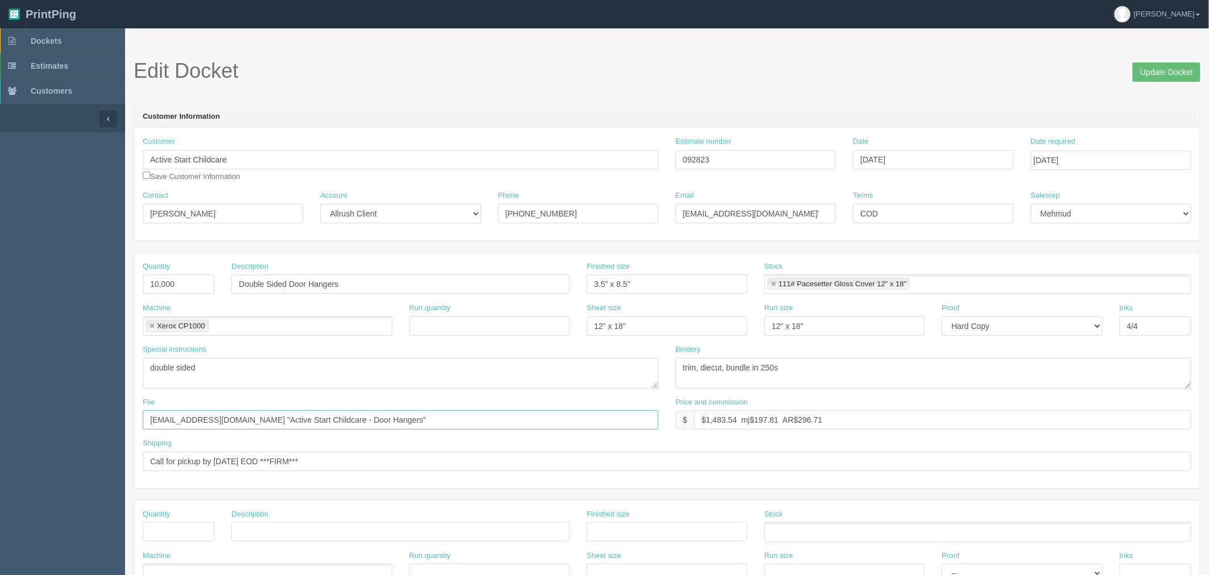
click at [380, 416] on input "files@allrush.ca "Active Start Childcare - Door Hangers"" at bounding box center [401, 420] width 516 height 19
click at [1169, 66] on input "Update Docket" at bounding box center [1167, 72] width 68 height 19
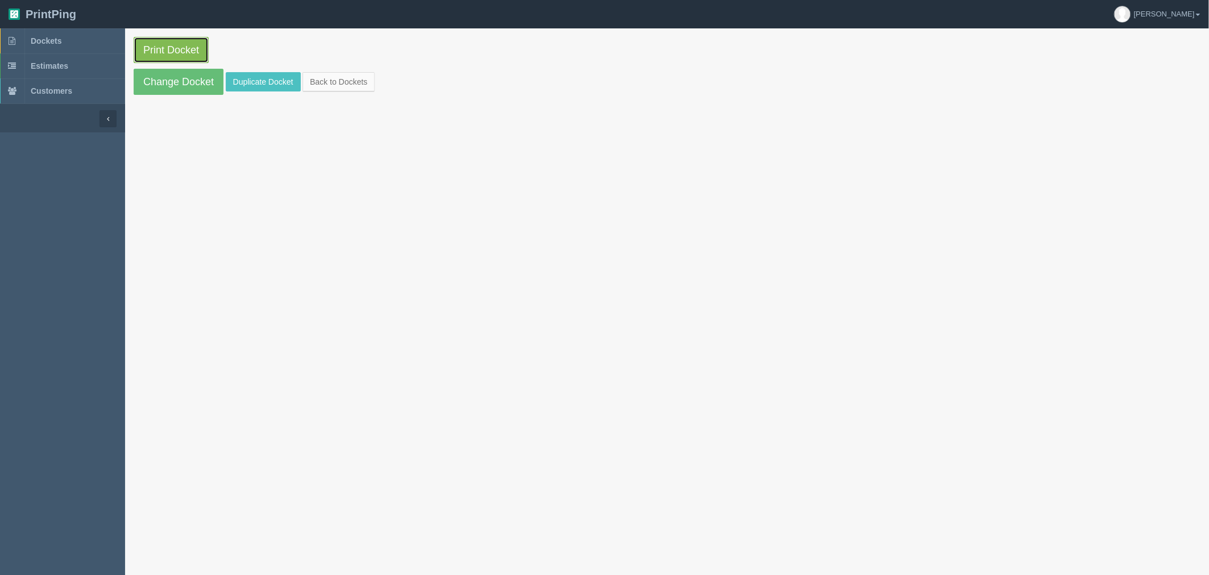
click at [180, 45] on link "Print Docket" at bounding box center [171, 50] width 75 height 26
drag, startPoint x: 69, startPoint y: 46, endPoint x: 61, endPoint y: 46, distance: 7.4
click at [69, 46] on link "Dockets" at bounding box center [62, 40] width 125 height 25
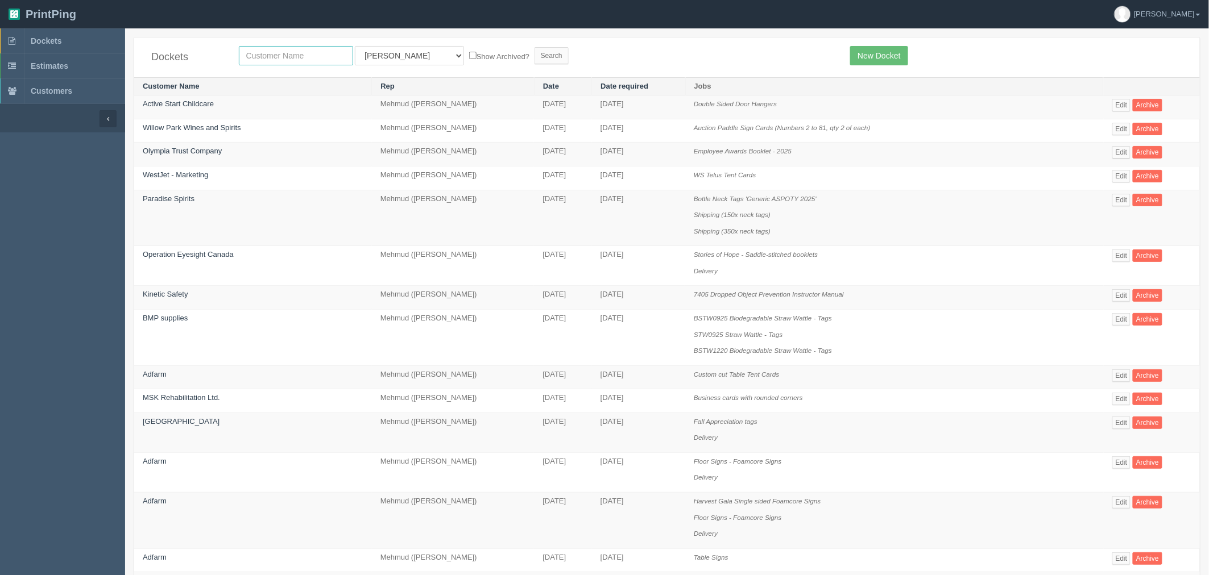
click at [323, 52] on input "text" at bounding box center [296, 55] width 114 height 19
type input "creative"
click at [534, 47] on input "Search" at bounding box center [551, 55] width 34 height 17
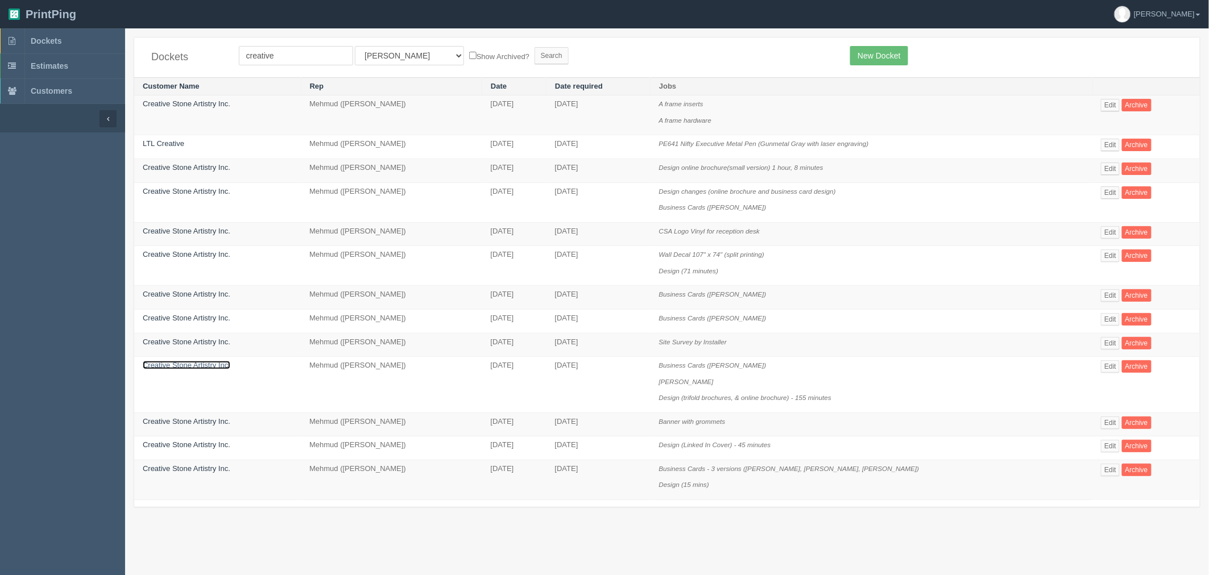
click at [200, 366] on link "Creative Stone Artistry Inc." at bounding box center [187, 365] width 88 height 9
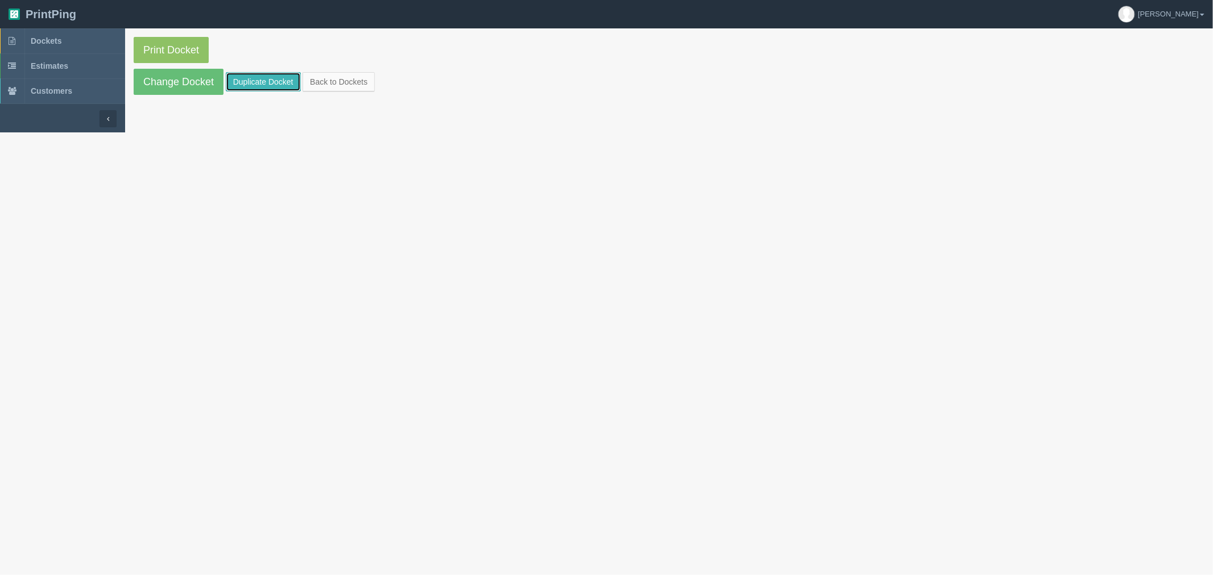
click at [275, 84] on link "Duplicate Docket" at bounding box center [263, 81] width 75 height 19
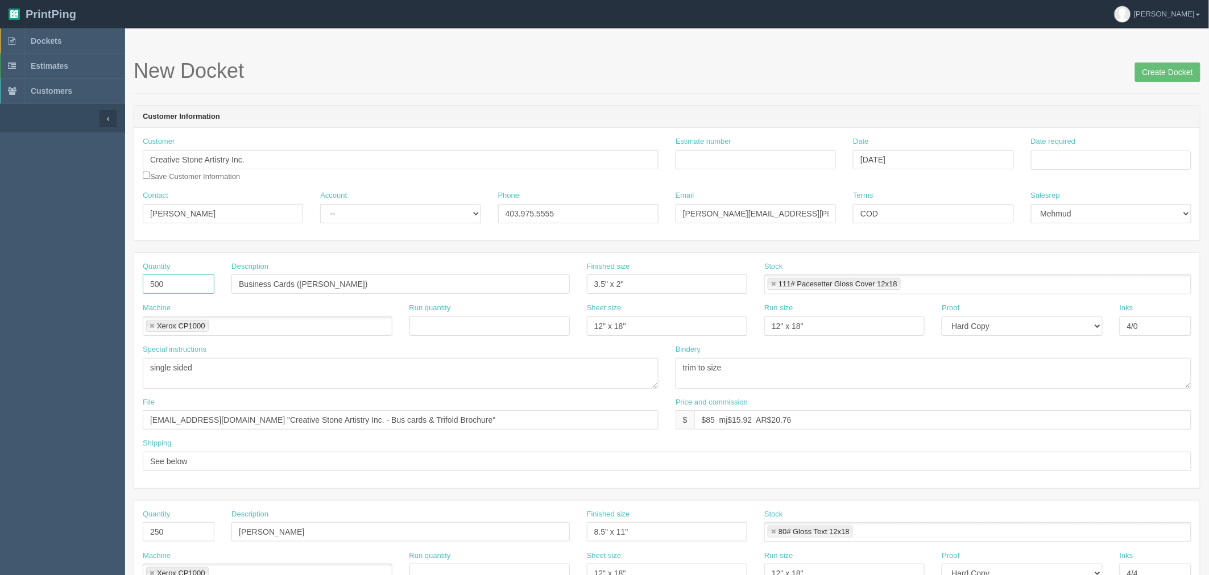
drag, startPoint x: 197, startPoint y: 285, endPoint x: -76, endPoint y: 271, distance: 272.7
click at [0, 271] on html "PrintPing Zack Edit account ( zack@allrush.ca ) Logout Dockets Estimates" at bounding box center [604, 516] width 1209 height 1033
type input "250"
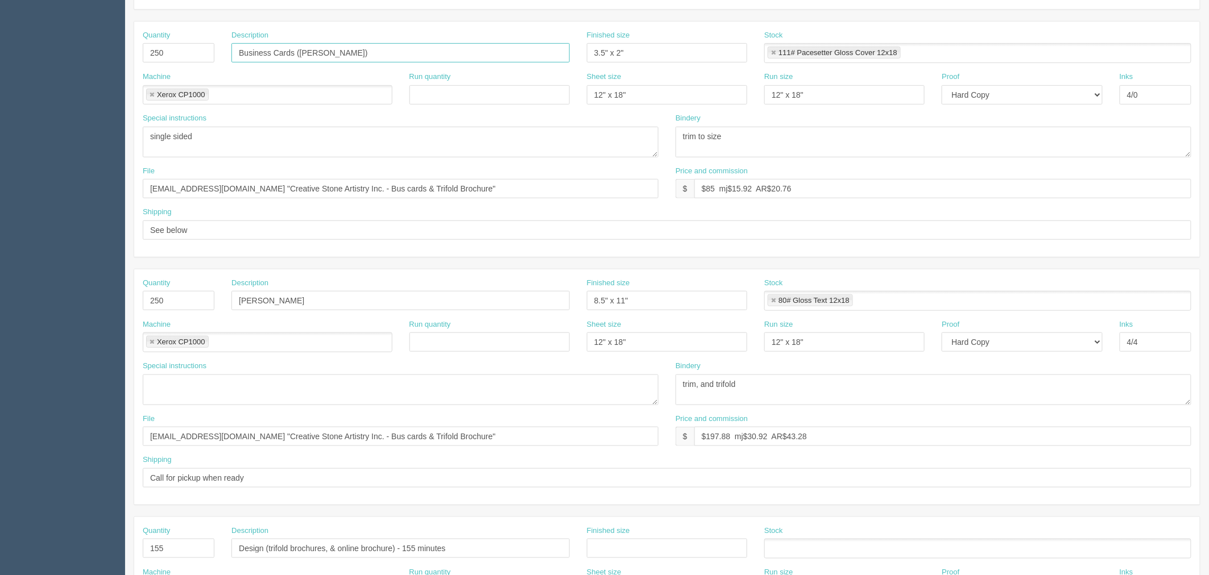
scroll to position [252, 0]
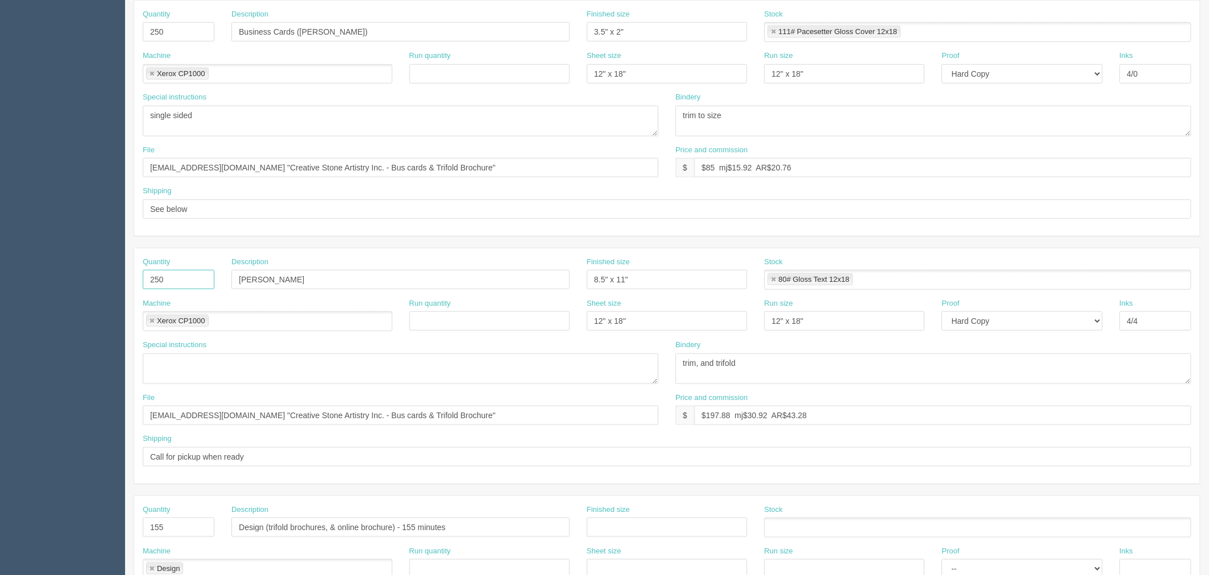
drag, startPoint x: 179, startPoint y: 277, endPoint x: -3, endPoint y: 276, distance: 181.4
click at [0, 276] on html "PrintPing Zack Edit account ( zack@allrush.ca ) Logout Dockets Estimates" at bounding box center [604, 264] width 1209 height 1033
click at [772, 279] on link at bounding box center [773, 279] width 7 height 7
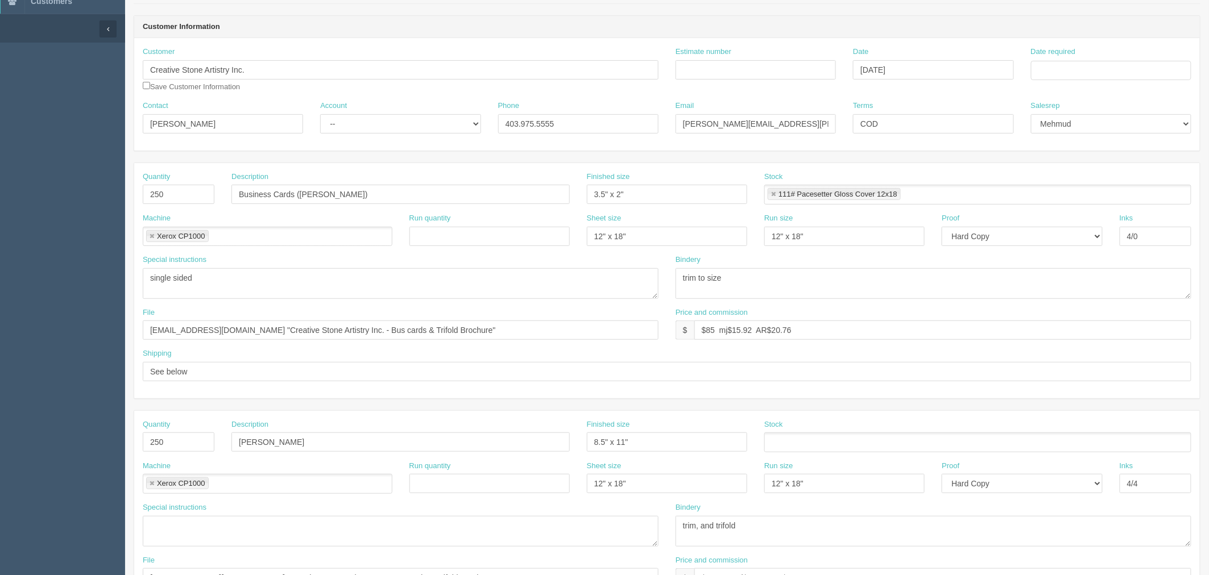
scroll to position [0, 0]
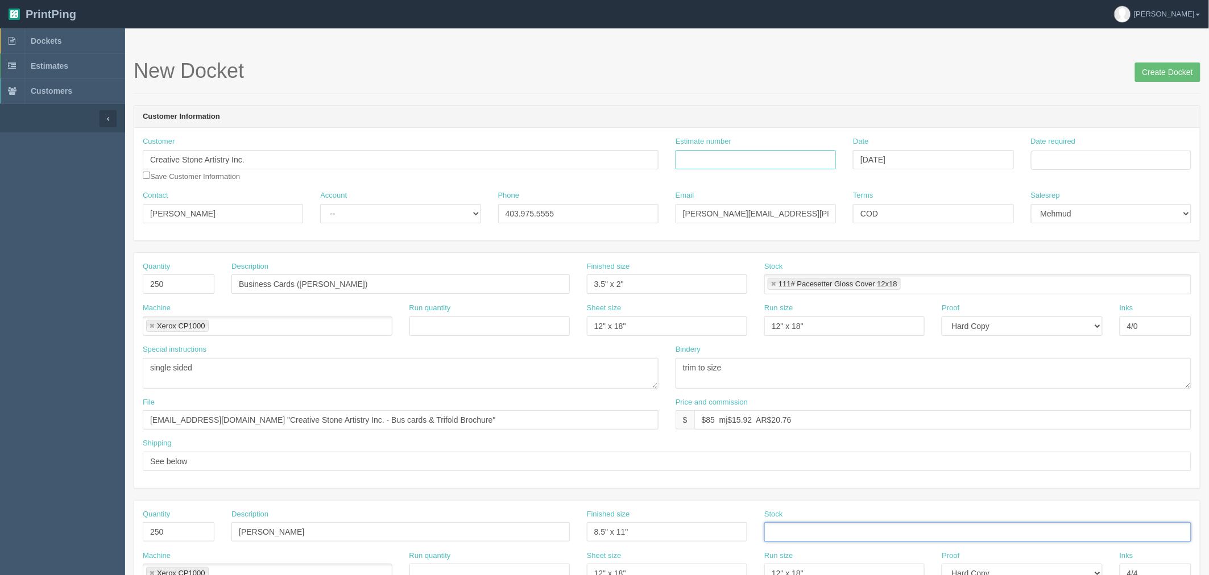
click at [754, 158] on input "Estimate number" at bounding box center [755, 159] width 160 height 19
paste input "092810"
click at [681, 159] on input "092810" at bounding box center [755, 159] width 160 height 19
paste input "087184"
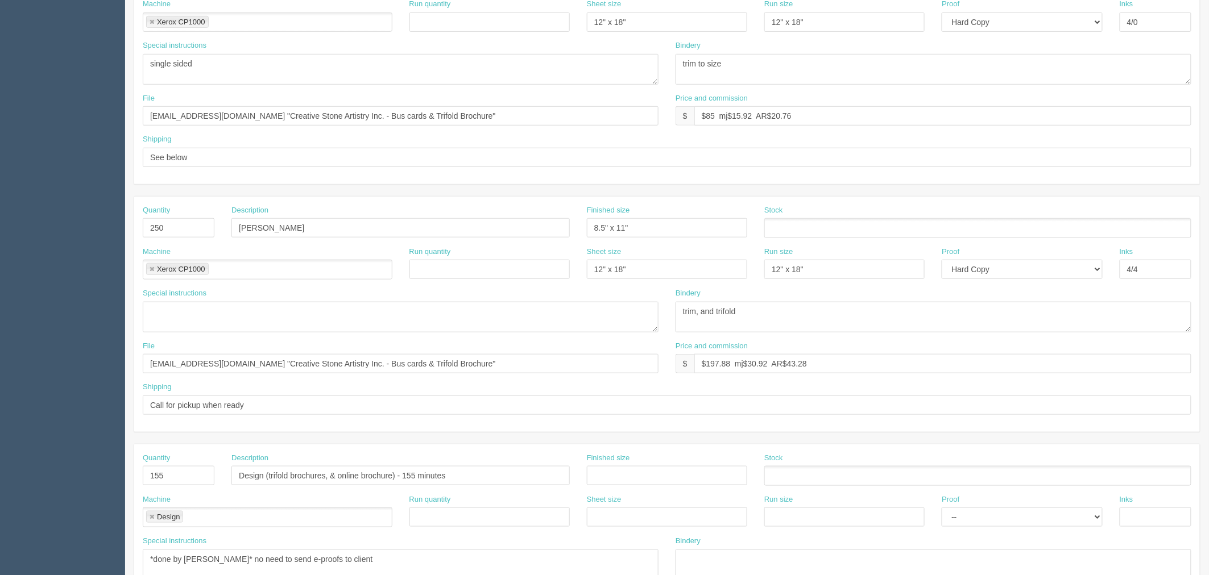
scroll to position [316, 0]
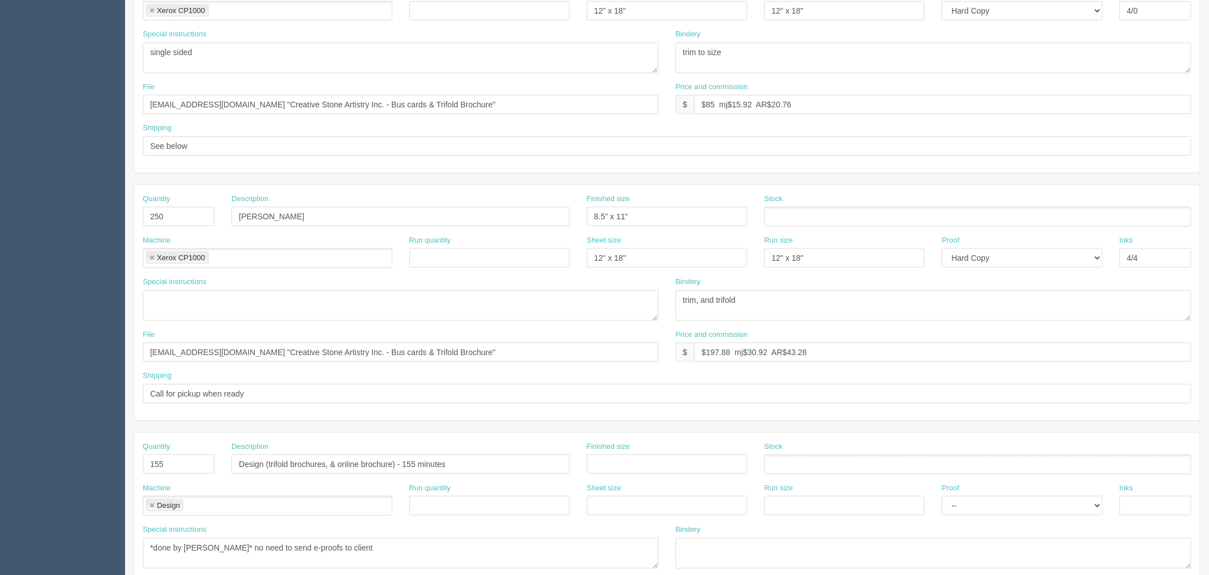
type input "087184 / 092810"
click at [791, 217] on ul at bounding box center [977, 217] width 427 height 20
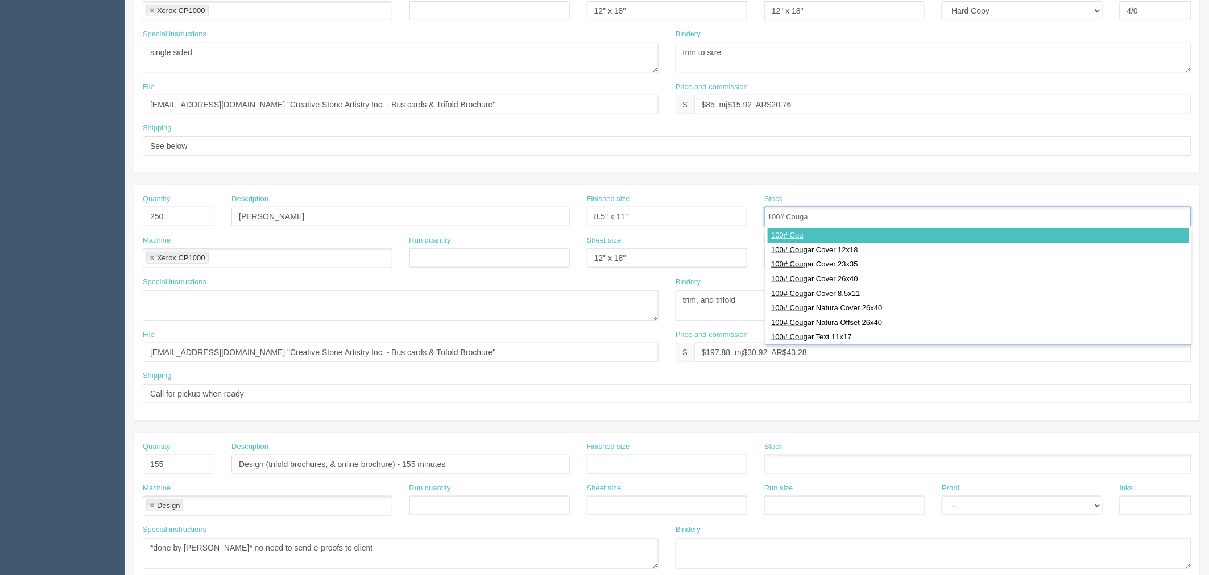
type input "100# Cougar"
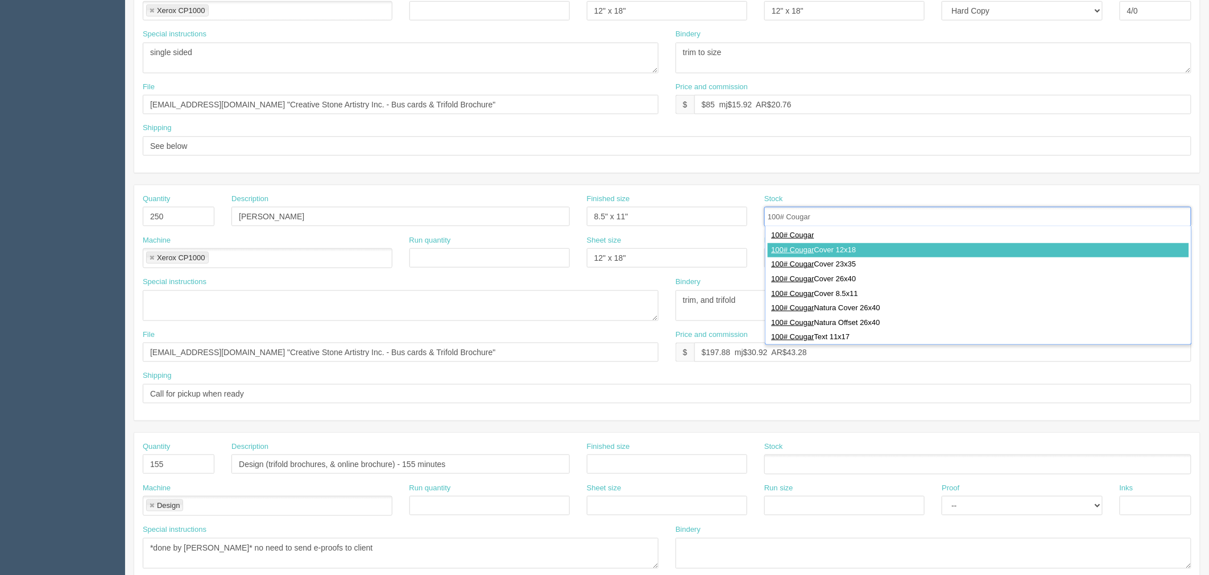
type input "100# Cougar Cover 12x18"
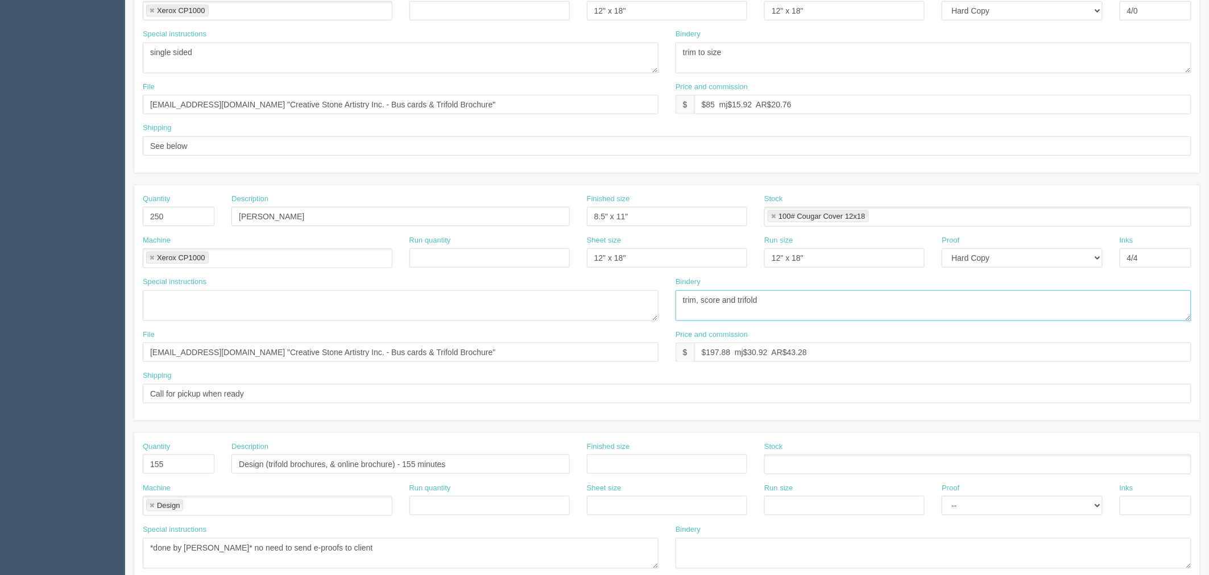
type textarea "trim, score and trifold"
drag, startPoint x: 708, startPoint y: 350, endPoint x: 1212, endPoint y: 349, distance: 504.3
click at [1208, 349] on html "PrintPing Zack Edit account ( zack@allrush.ca ) Logout Dockets Estimates" at bounding box center [604, 200] width 1209 height 1033
type input "$309.25 mj$48.32 AR$67.65"
drag, startPoint x: 482, startPoint y: 464, endPoint x: 49, endPoint y: 472, distance: 432.8
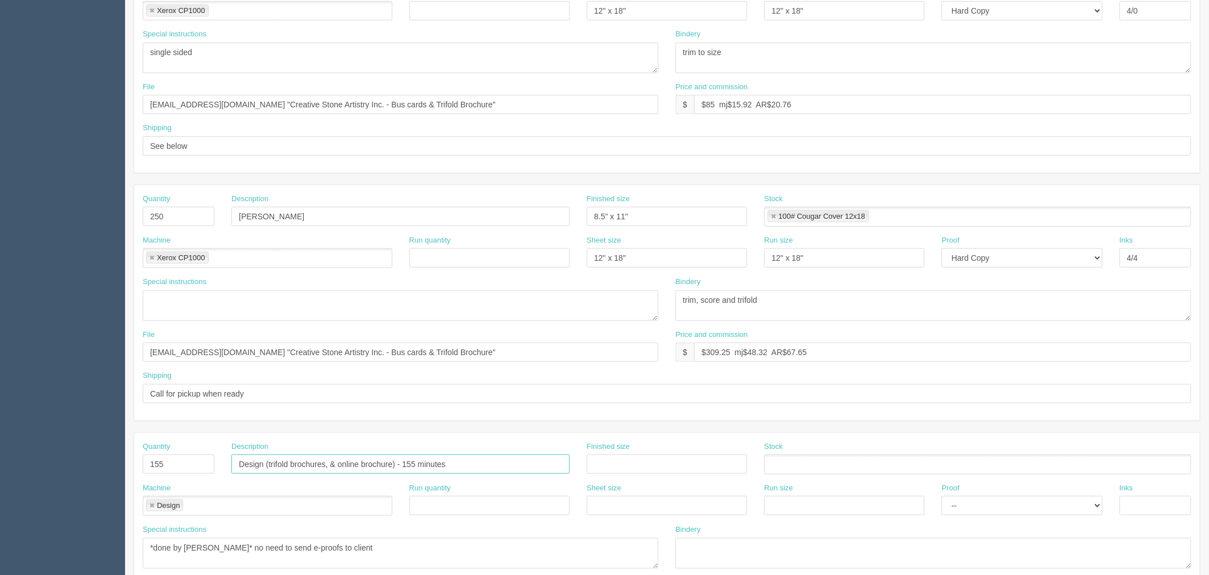
click at [50, 471] on section "Dockets Estimates Customers" at bounding box center [604, 215] width 1209 height 1004
drag, startPoint x: 144, startPoint y: 462, endPoint x: 43, endPoint y: 462, distance: 101.2
click at [43, 462] on section "Dockets Estimates Customers" at bounding box center [604, 215] width 1209 height 1004
click at [150, 503] on link at bounding box center [151, 506] width 7 height 7
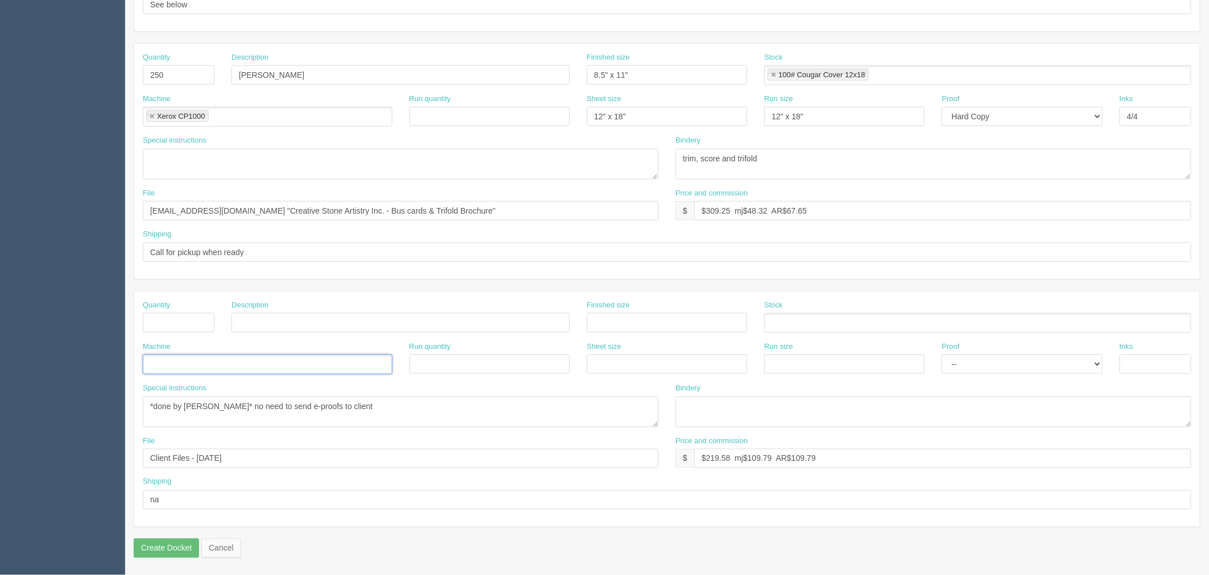
scroll to position [458, 0]
drag, startPoint x: 318, startPoint y: 404, endPoint x: -116, endPoint y: 429, distance: 435.1
click at [0, 429] on html "PrintPing Zack Edit account ( zack@allrush.ca ) Logout Dockets Estimates" at bounding box center [604, 59] width 1209 height 1033
drag, startPoint x: 70, startPoint y: 461, endPoint x: 154, endPoint y: 493, distance: 90.2
click at [16, 463] on section "Dockets Estimates Customers" at bounding box center [604, 73] width 1209 height 1004
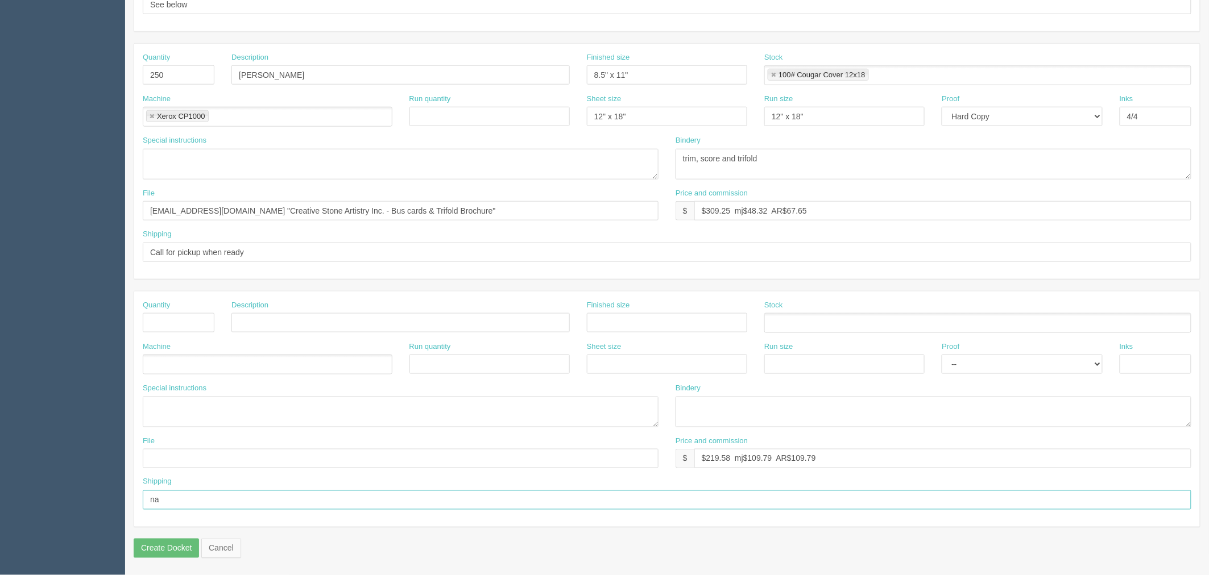
drag, startPoint x: 161, startPoint y: 503, endPoint x: 52, endPoint y: 506, distance: 108.6
click at [52, 506] on section "Dockets Estimates Customers" at bounding box center [604, 73] width 1209 height 1004
click at [267, 461] on div "File Price and commission $ $219.58 mj$109.79 AR$109.79" at bounding box center [667, 457] width 1066 height 42
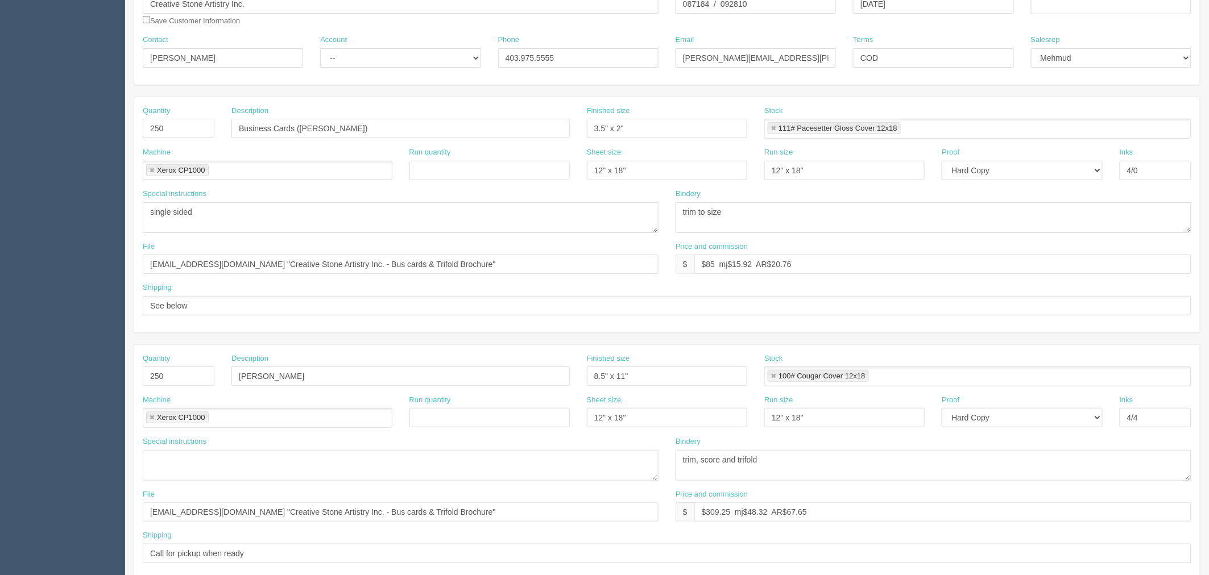
scroll to position [78, 0]
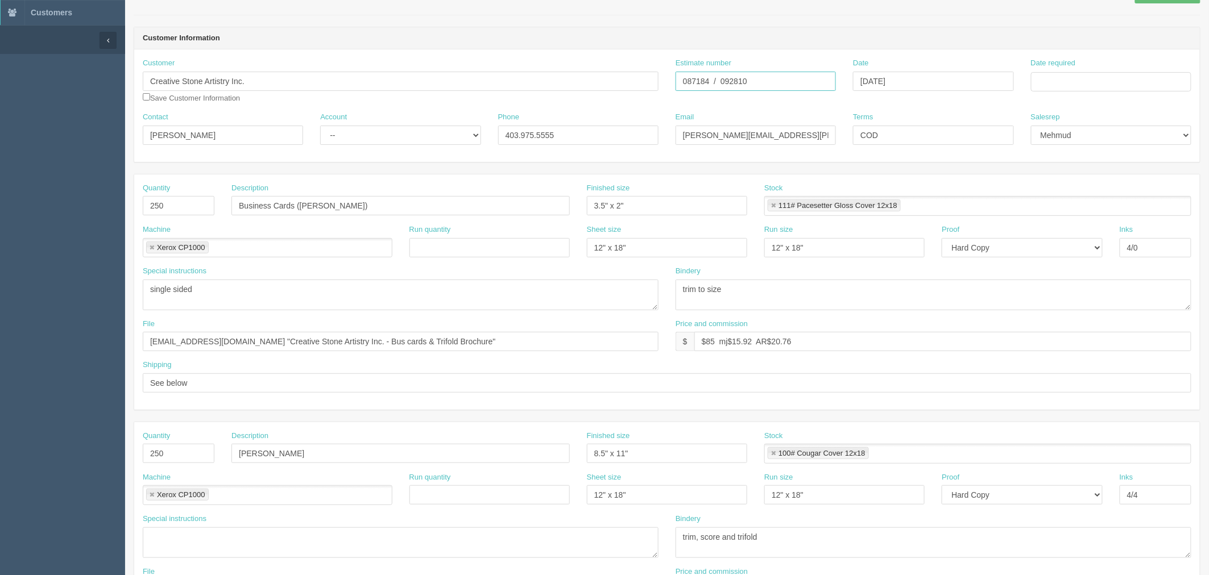
click at [698, 80] on input "087184 / 092810" at bounding box center [755, 81] width 160 height 19
drag, startPoint x: 707, startPoint y: 341, endPoint x: 1212, endPoint y: 254, distance: 512.9
click at [1208, 254] on html "PrintPing Zack Edit account ( zack@allrush.ca ) Logout Dockets Estimates" at bounding box center [604, 438] width 1209 height 1033
click at [776, 340] on input "$75 mj$ AR$" at bounding box center [942, 341] width 497 height 19
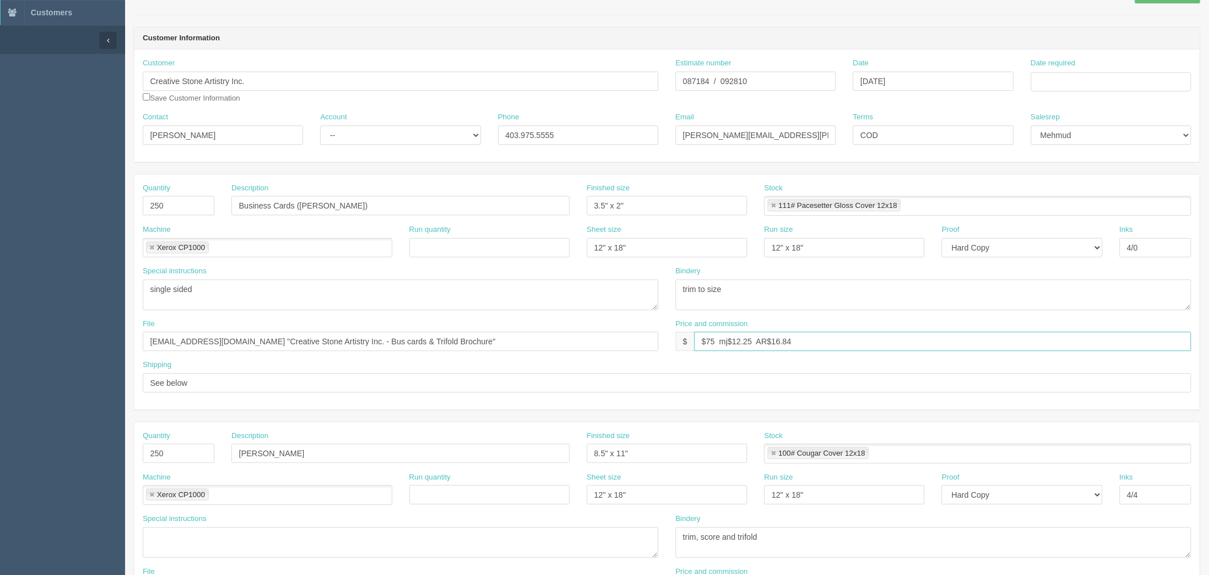
type input "$75 mj$12.25 AR$16.84"
drag, startPoint x: 1081, startPoint y: 81, endPoint x: 1084, endPoint y: 154, distance: 72.8
click at [1081, 81] on input "Date required" at bounding box center [1111, 81] width 160 height 19
click at [1070, 175] on td "14" at bounding box center [1073, 175] width 14 height 16
type input "[DATE]"
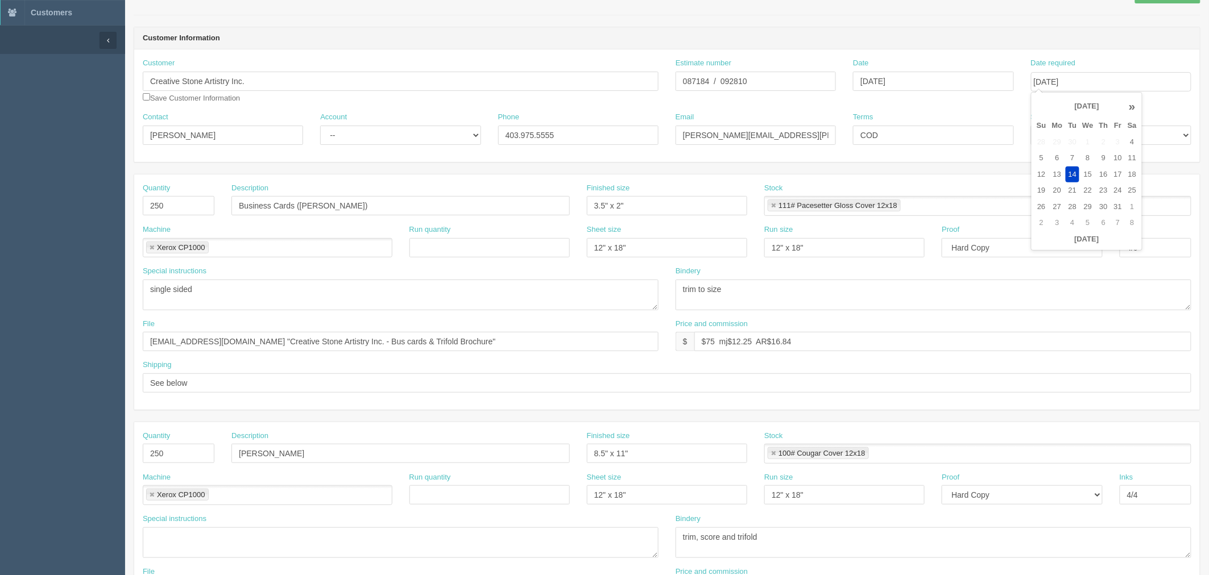
scroll to position [0, 0]
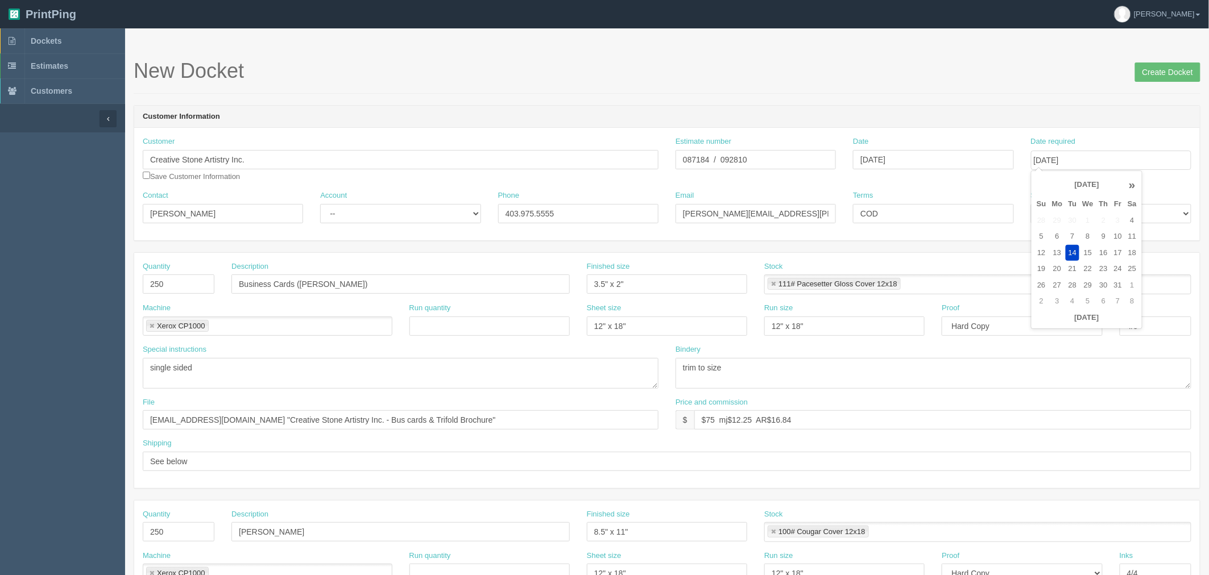
drag, startPoint x: 441, startPoint y: 123, endPoint x: 405, endPoint y: 184, distance: 70.9
click at [441, 123] on header "Customer Information" at bounding box center [667, 117] width 1066 height 23
click at [391, 212] on select "-- Existing Client Allrush Client Rep Client" at bounding box center [400, 213] width 160 height 19
select select "Allrush Client"
click at [320, 204] on select "-- Existing Client Allrush Client Rep Client" at bounding box center [400, 213] width 160 height 19
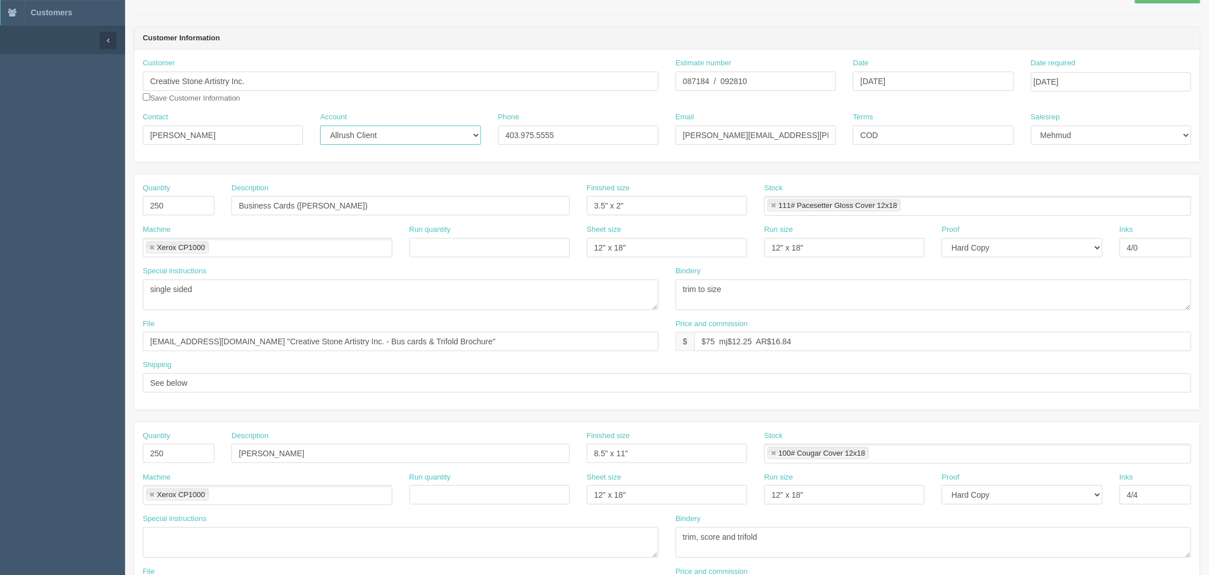
scroll to position [316, 0]
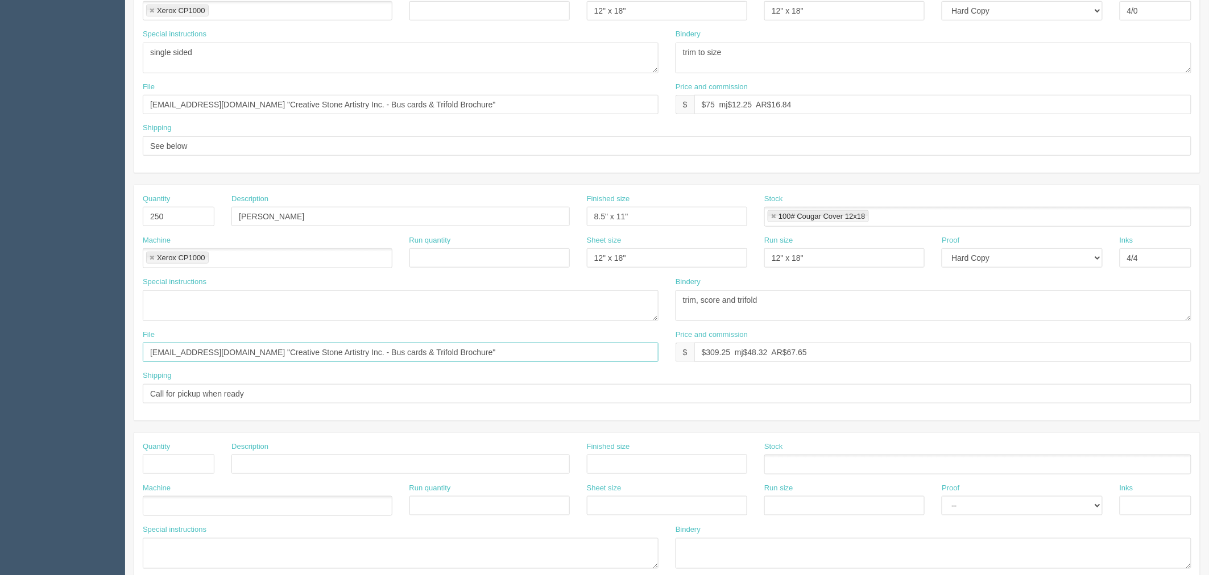
click at [421, 350] on input "files@allrush.ca "Creative Stone Artistry Inc. - Bus cards & Trifold Brochure"" at bounding box center [401, 352] width 516 height 19
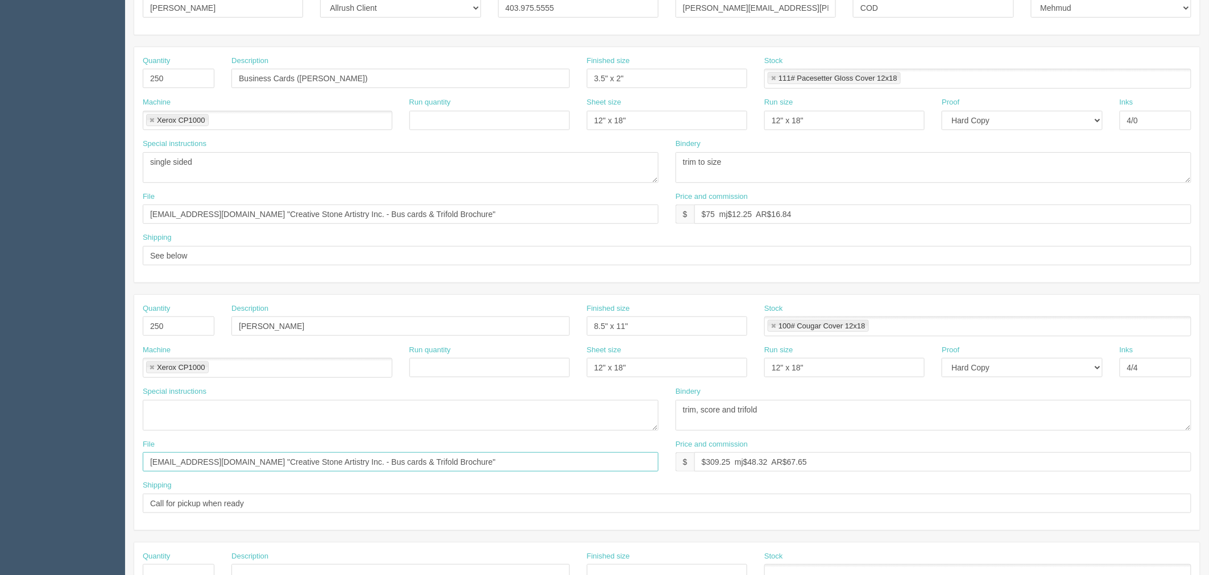
scroll to position [0, 0]
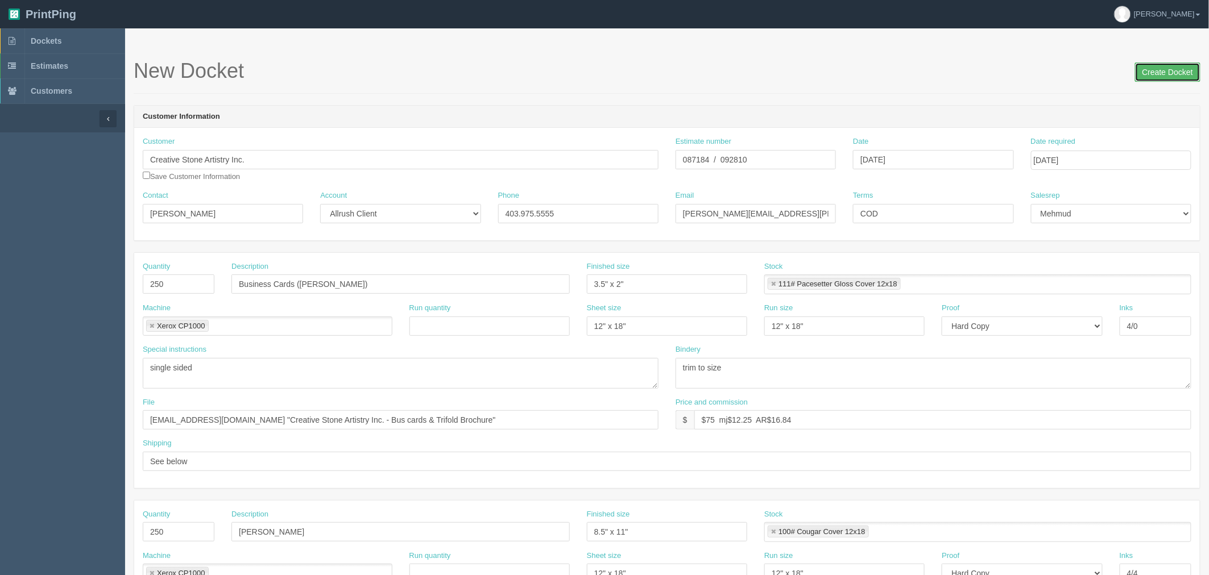
click at [1146, 73] on input "Create Docket" at bounding box center [1167, 72] width 65 height 19
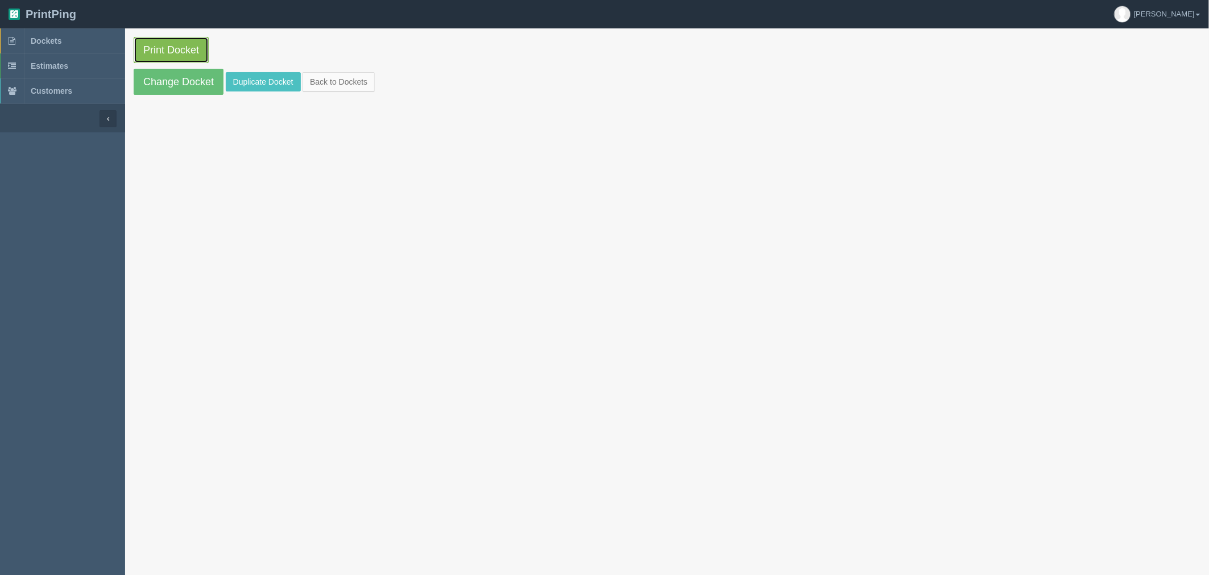
click at [171, 47] on link "Print Docket" at bounding box center [171, 50] width 75 height 26
click at [54, 44] on span "Dockets" at bounding box center [46, 40] width 31 height 9
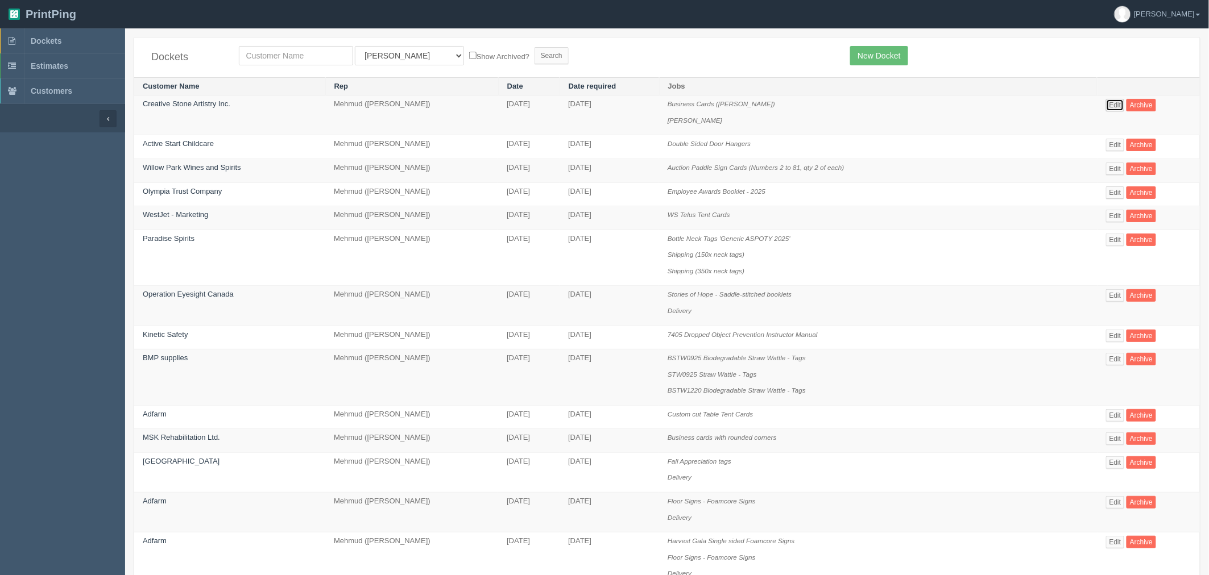
click at [1110, 103] on link "Edit" at bounding box center [1115, 105] width 19 height 13
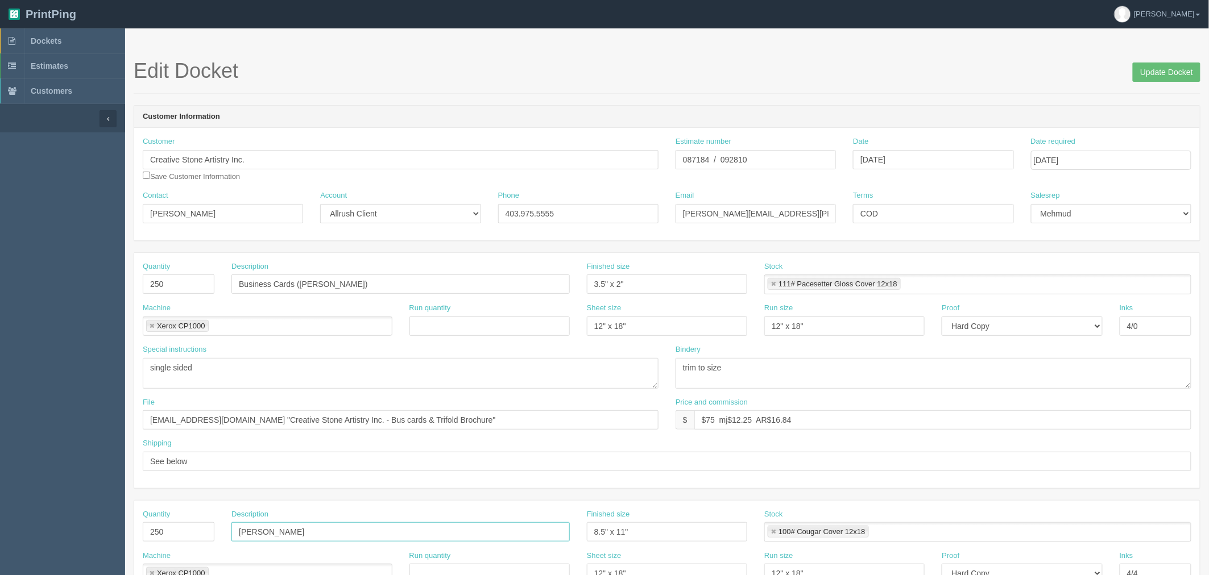
drag, startPoint x: 246, startPoint y: 532, endPoint x: 320, endPoint y: 558, distance: 78.6
click at [248, 532] on input "[PERSON_NAME]" at bounding box center [400, 532] width 338 height 19
type input "Trifold Brochures"
click at [1149, 77] on input "Update Docket" at bounding box center [1167, 72] width 68 height 19
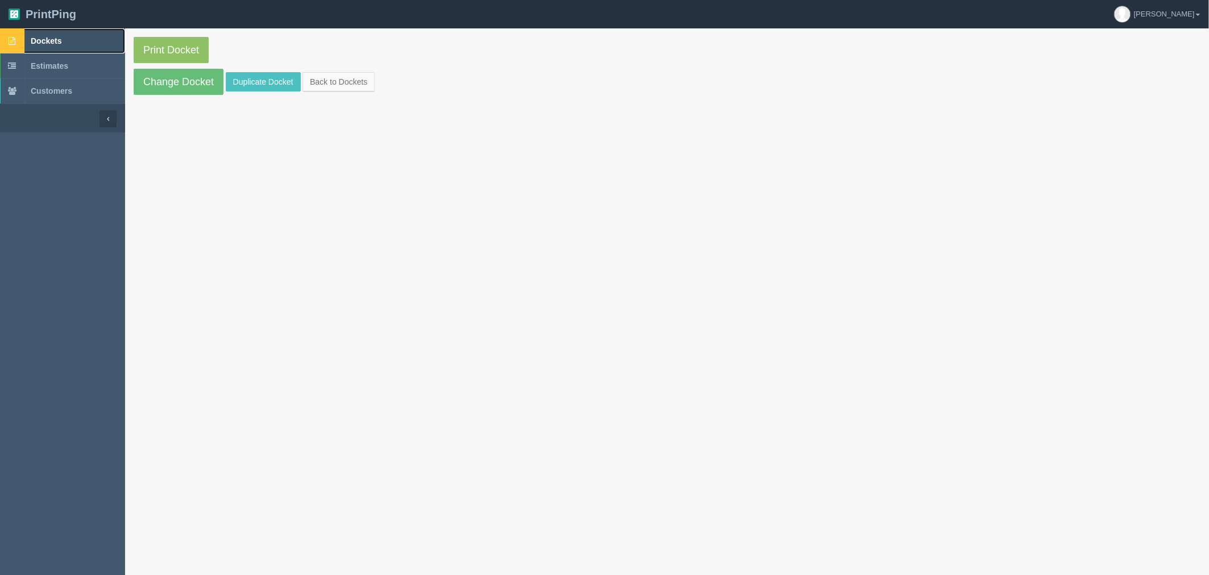
drag, startPoint x: 0, startPoint y: 0, endPoint x: 70, endPoint y: 35, distance: 78.3
click at [70, 35] on link "Dockets" at bounding box center [62, 40] width 125 height 25
